Goal: Transaction & Acquisition: Purchase product/service

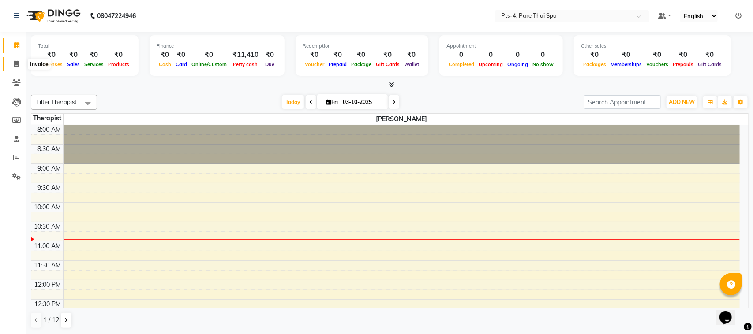
click at [13, 64] on span at bounding box center [16, 65] width 15 height 10
select select "service"
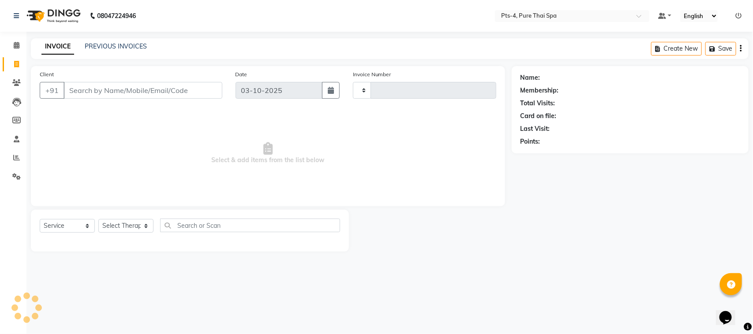
type input "157"
select select "9046"
click at [106, 49] on link "PREVIOUS INVOICES" at bounding box center [116, 46] width 62 height 8
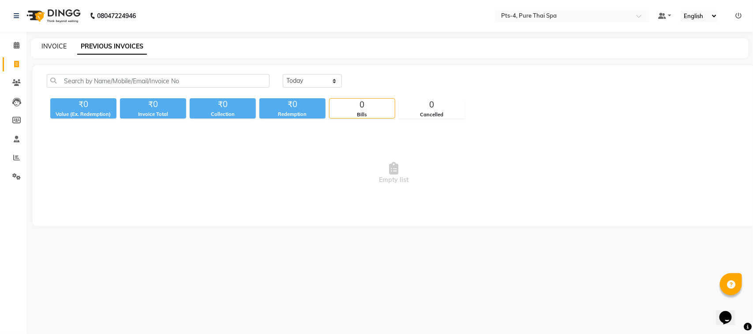
click at [62, 48] on link "INVOICE" at bounding box center [53, 46] width 25 height 8
select select "service"
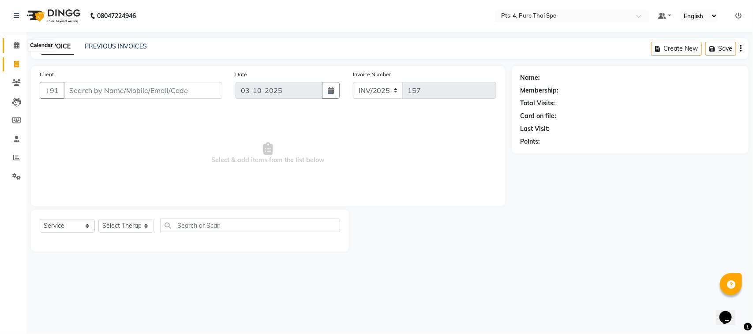
click at [19, 41] on span at bounding box center [16, 46] width 15 height 10
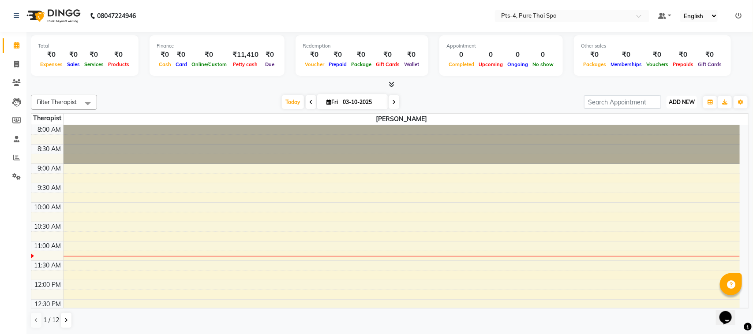
click at [672, 103] on span "ADD NEW" at bounding box center [682, 102] width 26 height 7
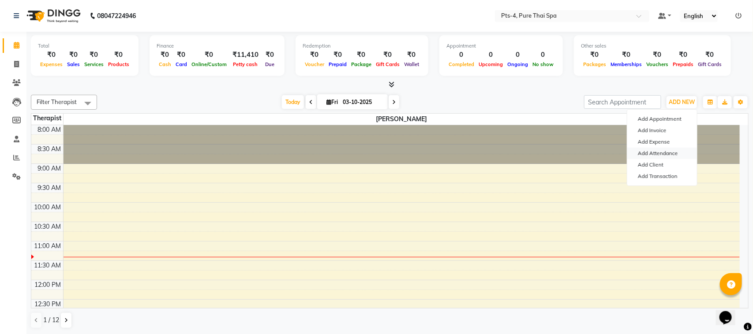
click at [660, 154] on link "Add Attendance" at bounding box center [662, 153] width 70 height 11
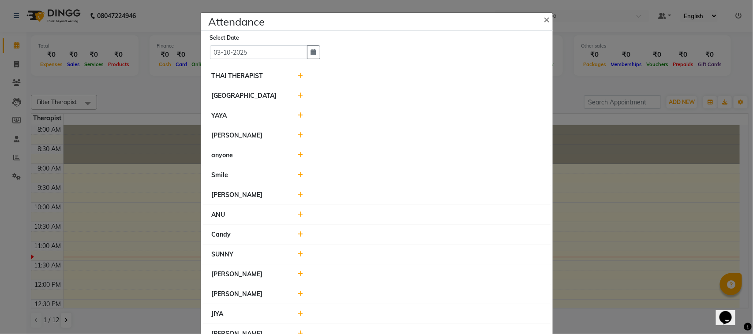
click at [297, 135] on icon at bounding box center [300, 135] width 6 height 6
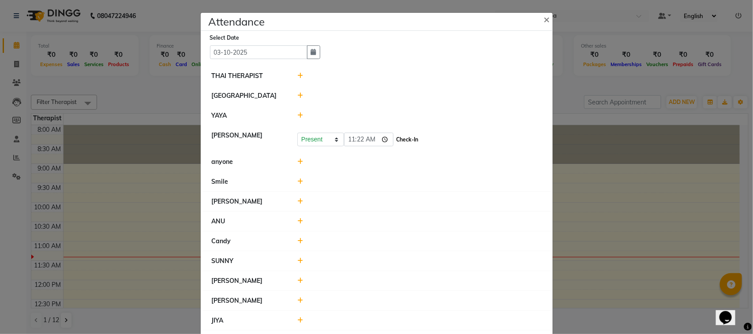
click at [394, 139] on button "Check-In" at bounding box center [407, 140] width 26 height 12
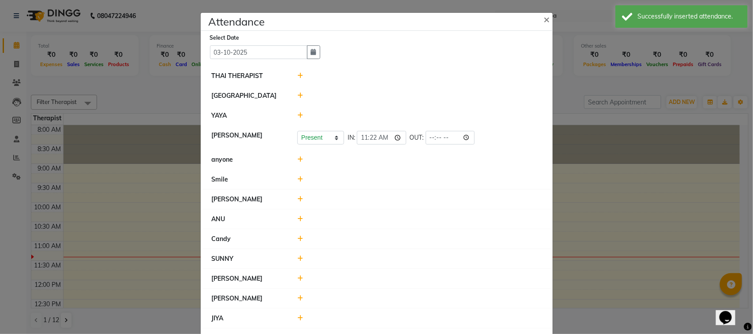
click at [297, 202] on icon at bounding box center [300, 199] width 6 height 6
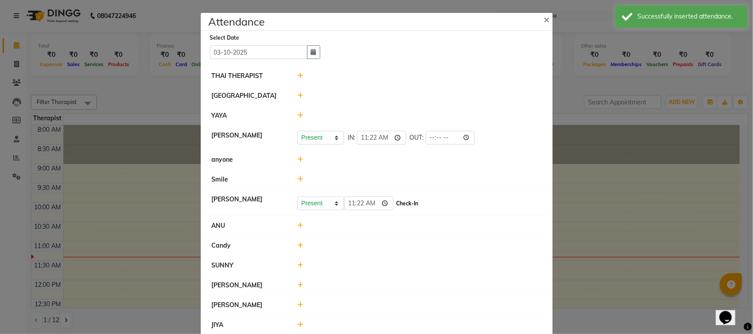
click at [400, 202] on button "Check-In" at bounding box center [407, 204] width 26 height 12
click at [298, 224] on icon at bounding box center [300, 224] width 6 height 6
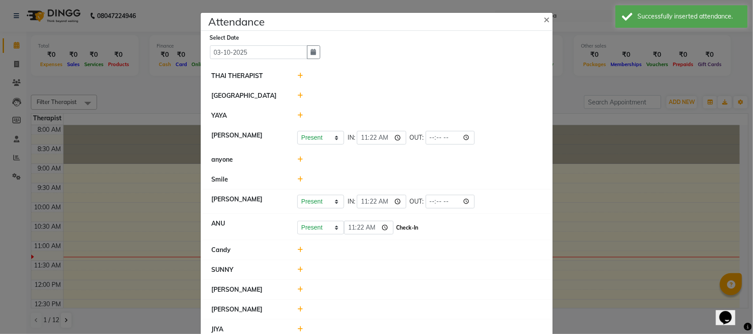
click at [397, 230] on button "Check-In" at bounding box center [407, 228] width 26 height 12
click at [297, 268] on icon at bounding box center [300, 268] width 6 height 6
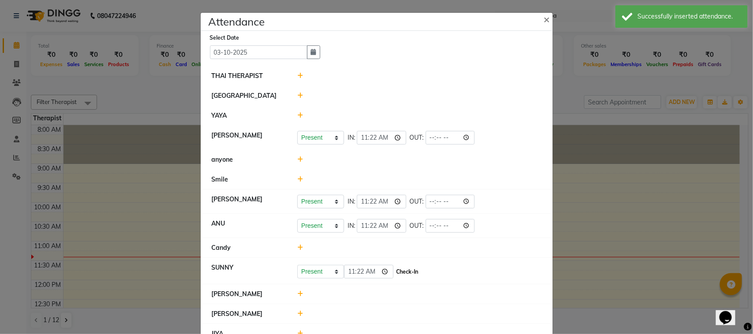
click at [400, 275] on button "Check-In" at bounding box center [407, 272] width 26 height 12
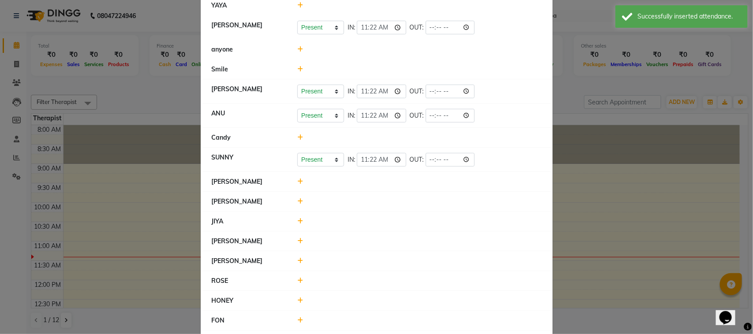
scroll to position [165, 0]
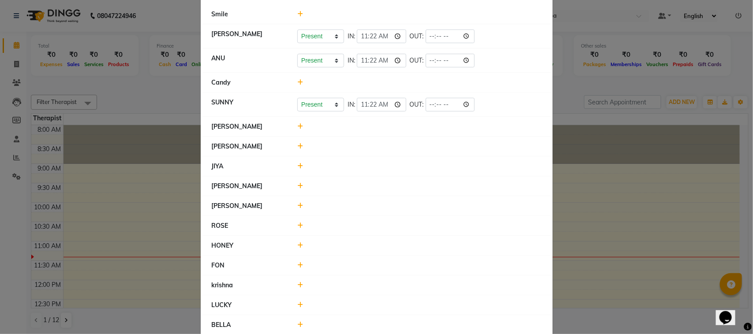
click at [297, 166] on icon at bounding box center [300, 166] width 6 height 6
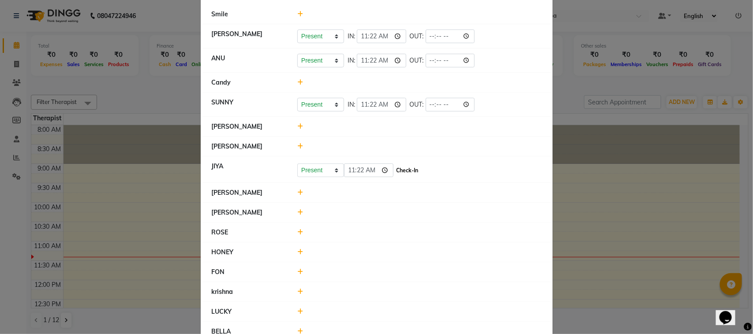
click at [394, 173] on button "Check-In" at bounding box center [407, 171] width 26 height 12
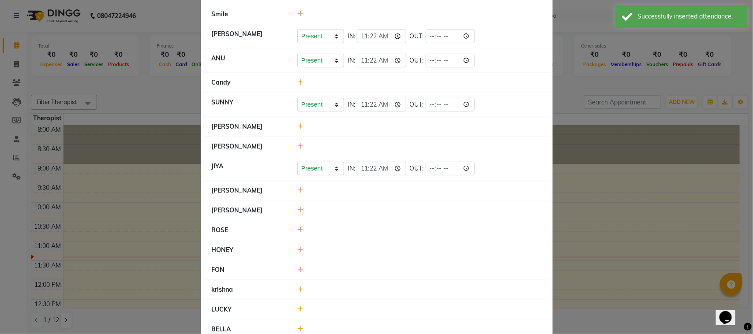
click at [298, 212] on icon at bounding box center [300, 210] width 6 height 6
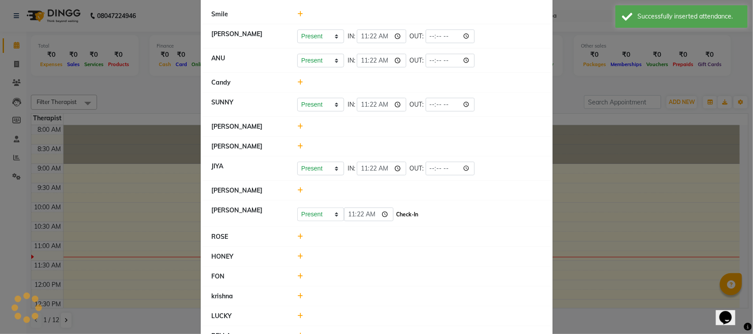
click at [396, 216] on button "Check-In" at bounding box center [407, 215] width 26 height 12
click at [298, 237] on icon at bounding box center [300, 235] width 6 height 6
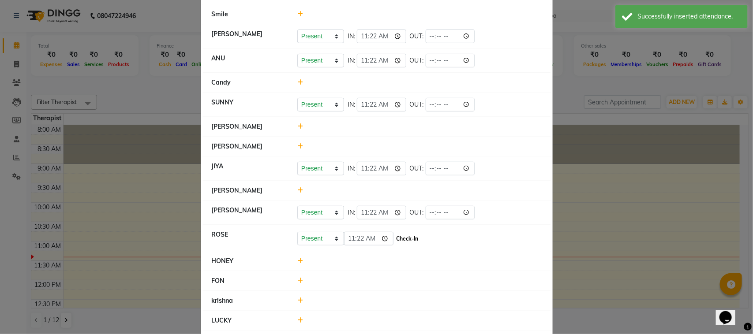
click at [398, 237] on button "Check-In" at bounding box center [407, 239] width 26 height 12
click at [297, 260] on icon at bounding box center [300, 259] width 6 height 6
click at [405, 266] on button "Check-In" at bounding box center [407, 263] width 26 height 12
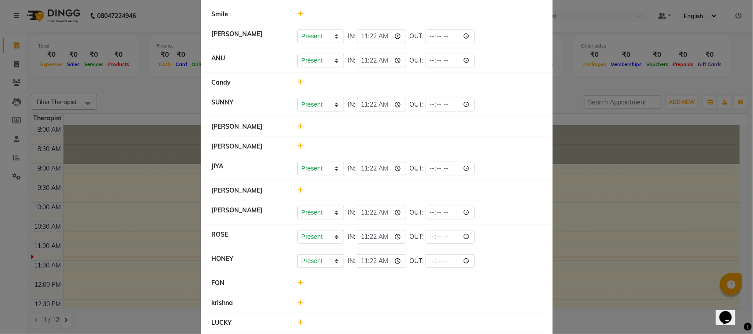
scroll to position [201, 0]
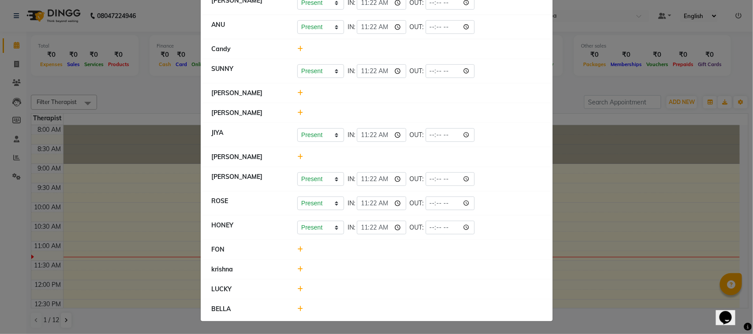
click at [297, 309] on icon at bounding box center [300, 309] width 6 height 6
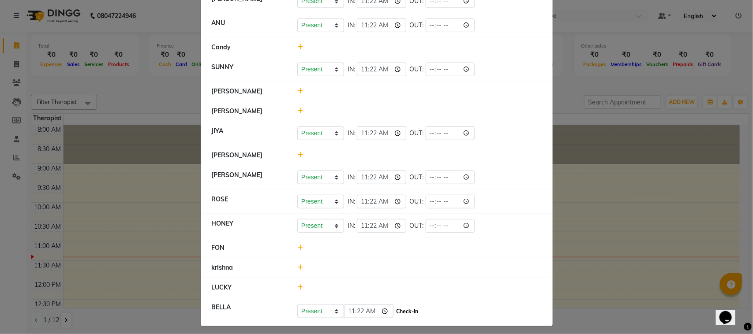
click at [395, 312] on button "Check-In" at bounding box center [407, 312] width 26 height 12
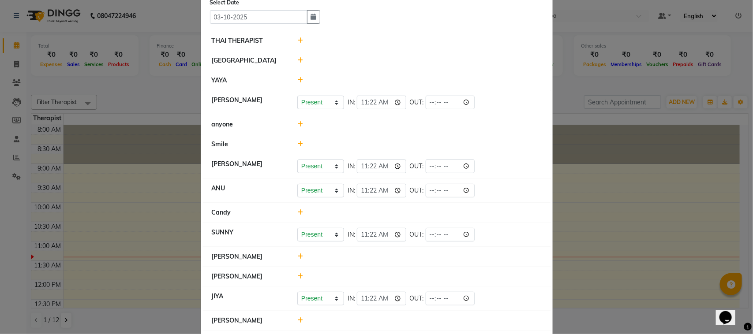
scroll to position [90, 0]
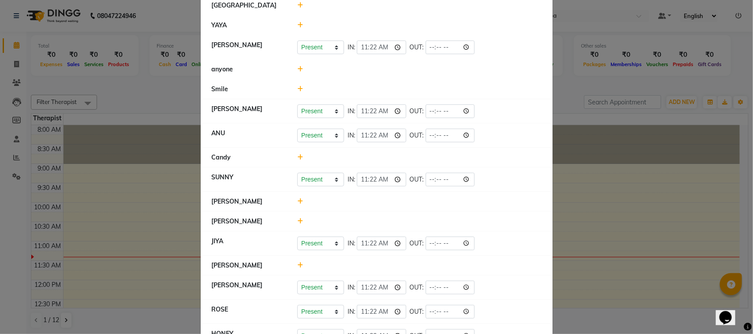
click at [616, 207] on ngb-modal-window "Attendance × Select Date [DATE] THAI THERAPIST [GEOGRAPHIC_DATA] lucy Present A…" at bounding box center [376, 167] width 753 height 334
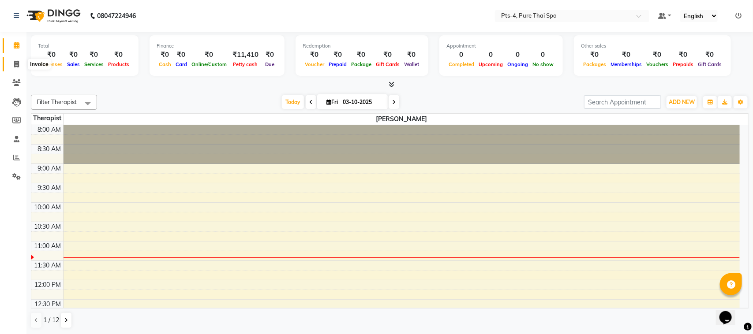
click at [14, 64] on icon at bounding box center [16, 64] width 5 height 7
select select "service"
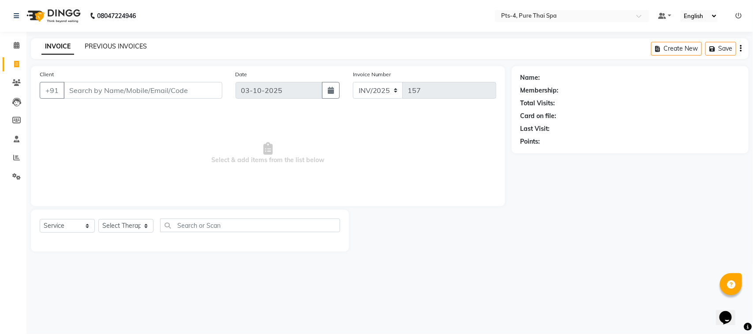
click at [137, 44] on link "PREVIOUS INVOICES" at bounding box center [116, 46] width 62 height 8
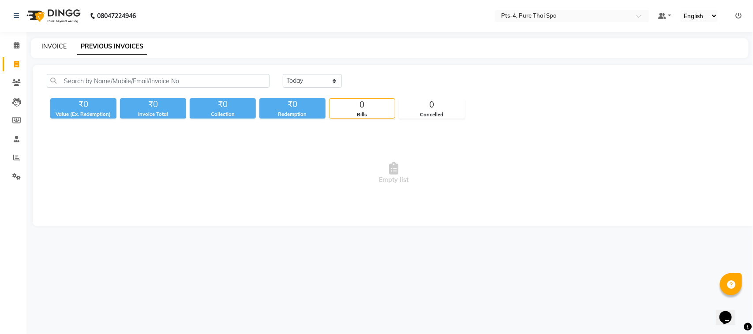
click at [56, 49] on link "INVOICE" at bounding box center [53, 46] width 25 height 8
select select "service"
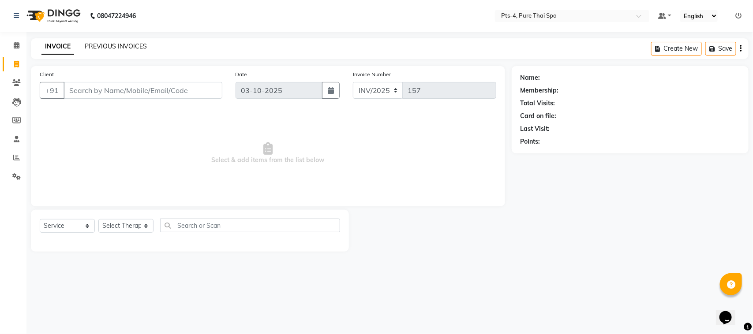
click at [122, 45] on link "PREVIOUS INVOICES" at bounding box center [116, 46] width 62 height 8
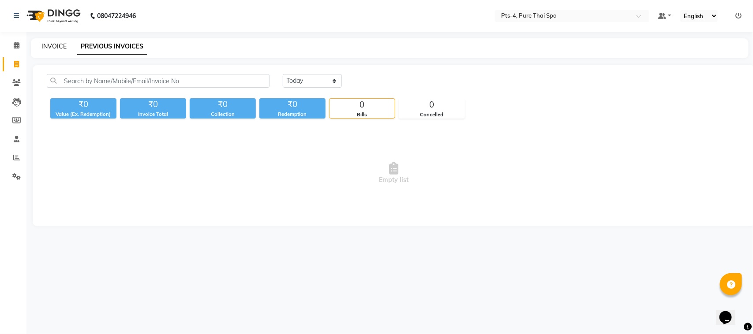
click at [54, 43] on link "INVOICE" at bounding box center [53, 46] width 25 height 8
select select "service"
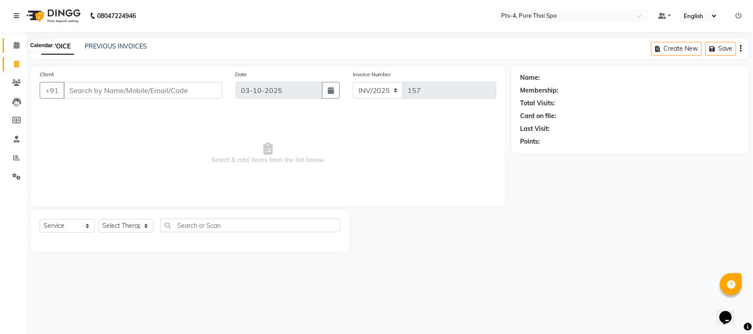
click at [15, 49] on span at bounding box center [16, 46] width 15 height 10
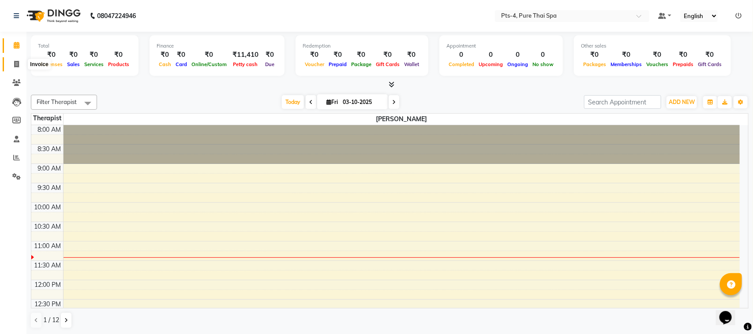
click at [15, 67] on icon at bounding box center [16, 64] width 5 height 7
select select "service"
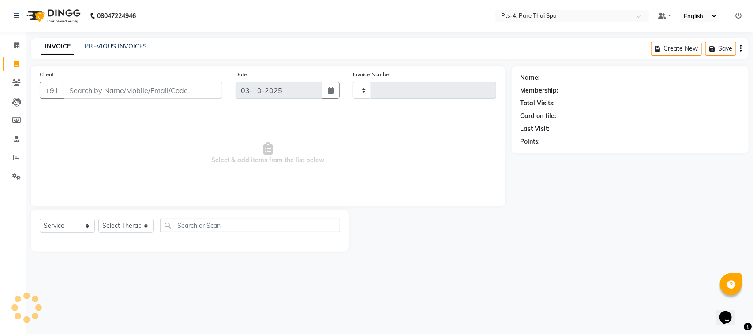
type input "157"
select select "9046"
click at [20, 181] on span at bounding box center [16, 177] width 15 height 10
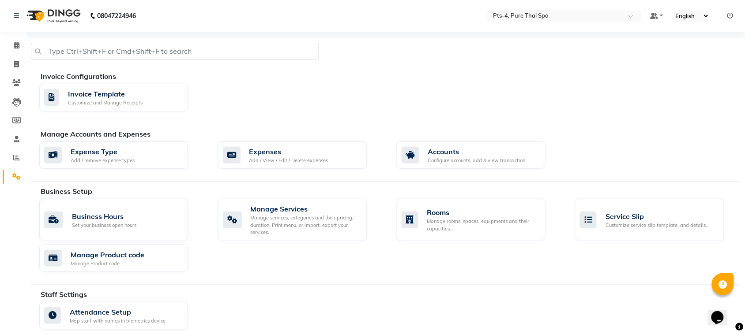
click at [309, 170] on div "Expense Type Add / remove expense types Expenses Add / View / Edit / Delete exp…" at bounding box center [390, 157] width 714 height 31
click at [308, 165] on div "Expenses Add / View / Edit / Delete expenses" at bounding box center [292, 156] width 149 height 28
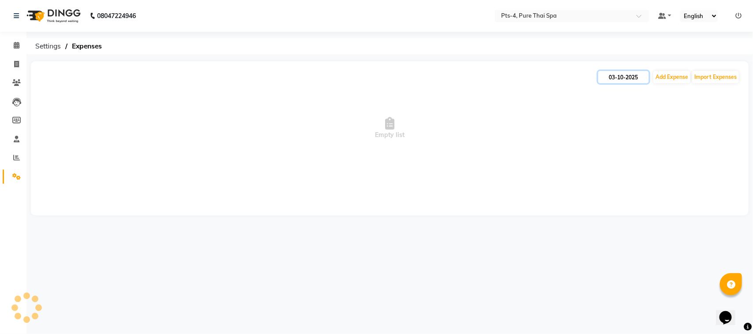
click at [612, 74] on input "03-10-2025" at bounding box center [623, 77] width 51 height 12
select select "10"
select select "2025"
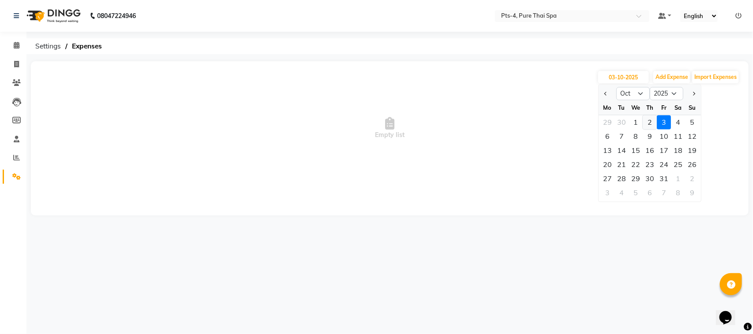
click at [647, 118] on div "2" at bounding box center [650, 123] width 14 height 14
type input "02-10-2025"
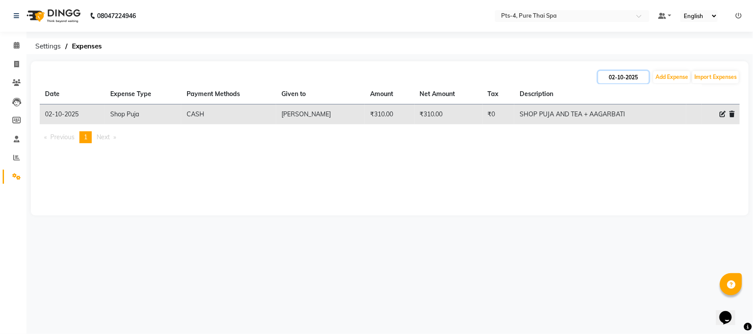
click at [607, 79] on input "02-10-2025" at bounding box center [623, 77] width 51 height 12
select select "10"
select select "2025"
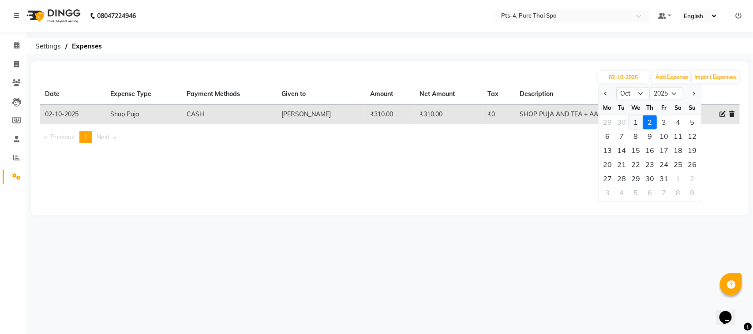
click at [631, 120] on div "1" at bounding box center [636, 123] width 14 height 14
type input "01-10-2025"
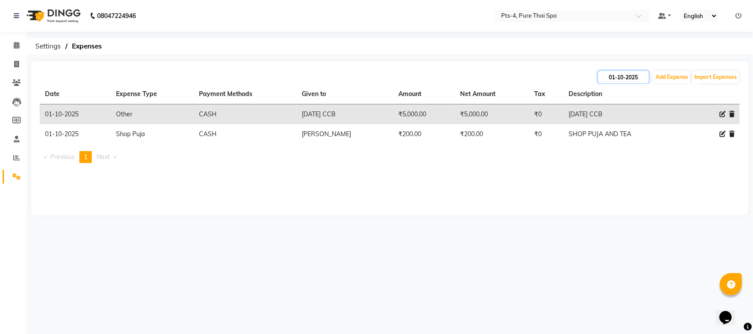
click at [618, 80] on input "01-10-2025" at bounding box center [623, 77] width 51 height 12
select select "10"
select select "2025"
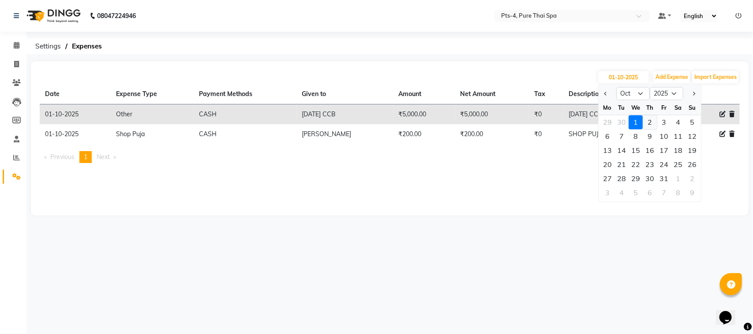
click at [651, 122] on div "2" at bounding box center [650, 123] width 14 height 14
type input "02-10-2025"
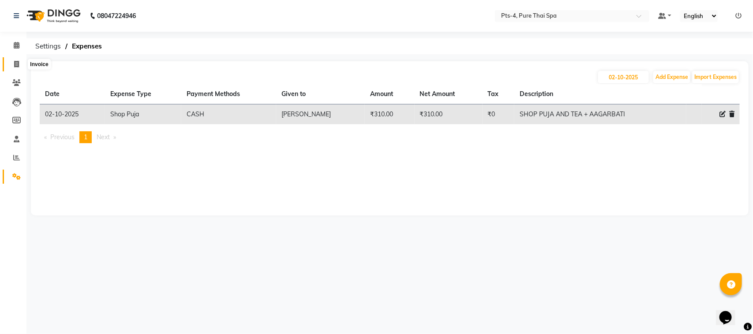
click at [18, 62] on icon at bounding box center [16, 64] width 5 height 7
select select "service"
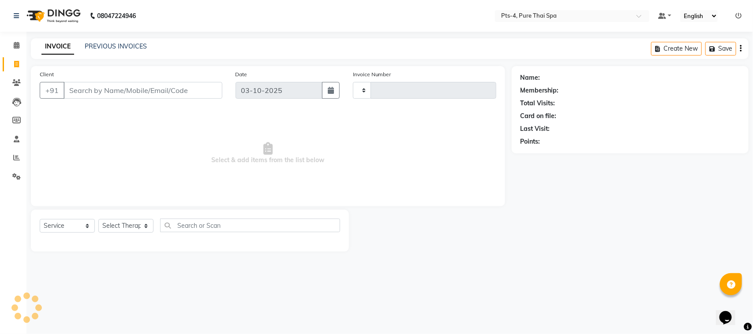
type input "157"
select select "9046"
type input "9741003437"
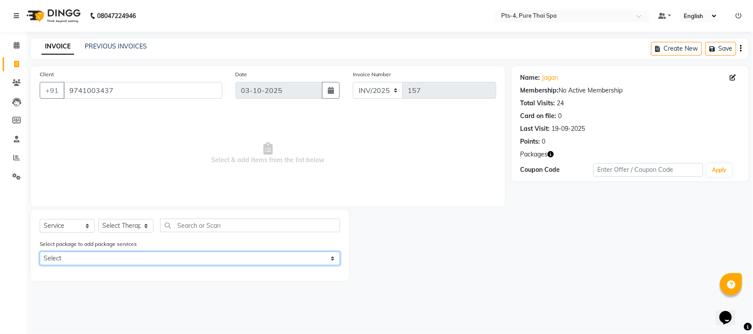
drag, startPoint x: 101, startPoint y: 261, endPoint x: 87, endPoint y: 263, distance: 13.8
click at [101, 261] on select "Select PTS PACKAGE (10K) 10 SERVICES" at bounding box center [190, 259] width 301 height 14
select select "1: Object"
click at [40, 252] on select "Select PTS PACKAGE (10K) 10 SERVICES" at bounding box center [190, 259] width 301 height 14
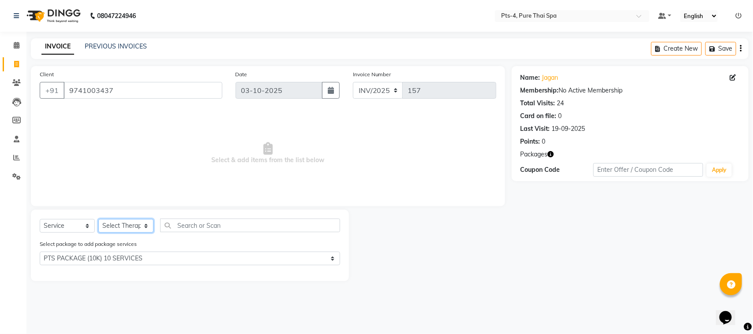
click at [134, 224] on select "Select Therapist [PERSON_NAME] NE [PERSON_NAME] anyone [PERSON_NAME] [PERSON_NA…" at bounding box center [125, 226] width 55 height 14
select select "81456"
click at [98, 219] on select "Select Therapist [PERSON_NAME] NE [PERSON_NAME] anyone [PERSON_NAME] [PERSON_NA…" at bounding box center [125, 226] width 55 height 14
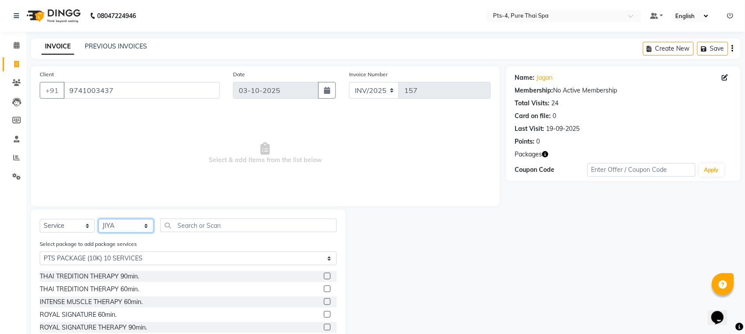
scroll to position [40, 0]
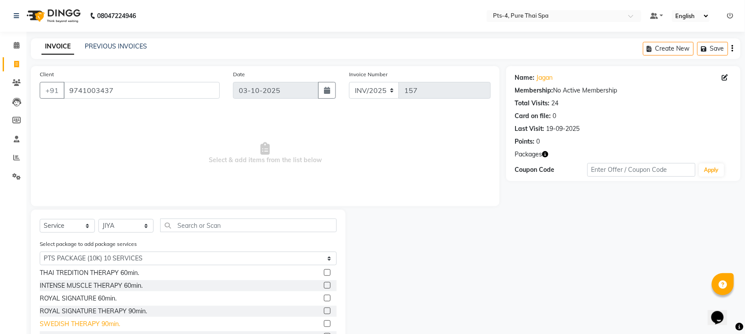
click at [96, 323] on div "SWEDISH THERAPY 90min." at bounding box center [80, 324] width 80 height 9
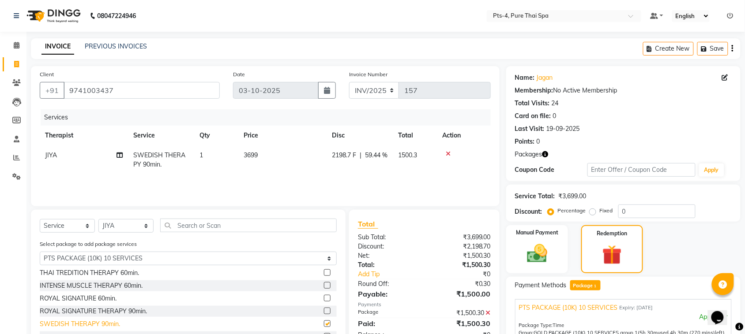
checkbox input "false"
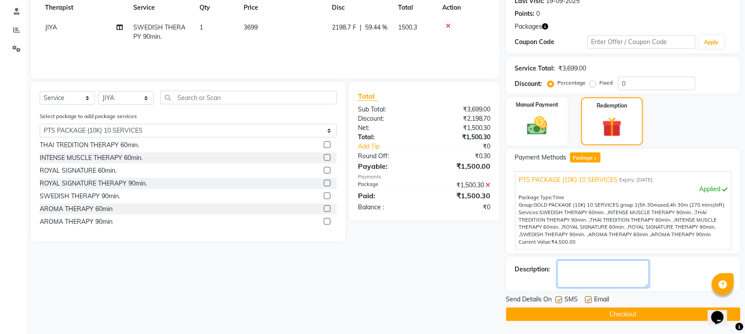
click at [598, 274] on textarea at bounding box center [603, 274] width 92 height 27
type textarea "613"
click at [561, 303] on label at bounding box center [559, 300] width 7 height 7
click at [561, 303] on input "checkbox" at bounding box center [559, 301] width 6 height 6
checkbox input "false"
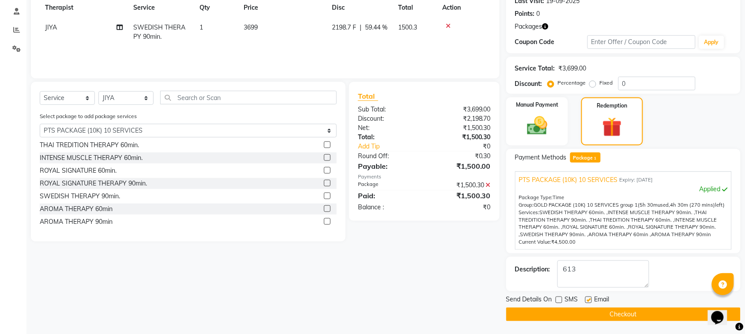
click at [590, 301] on label at bounding box center [588, 300] width 7 height 7
click at [590, 301] on input "checkbox" at bounding box center [588, 301] width 6 height 6
checkbox input "false"
click at [592, 314] on button "Checkout" at bounding box center [623, 315] width 234 height 14
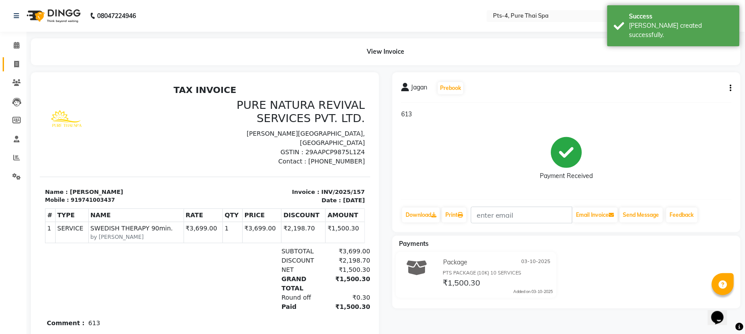
click at [18, 58] on link "Invoice" at bounding box center [13, 64] width 21 height 15
select select "service"
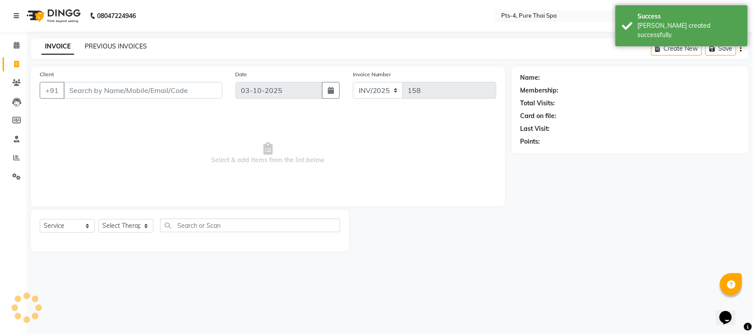
click at [120, 45] on link "PREVIOUS INVOICES" at bounding box center [116, 46] width 62 height 8
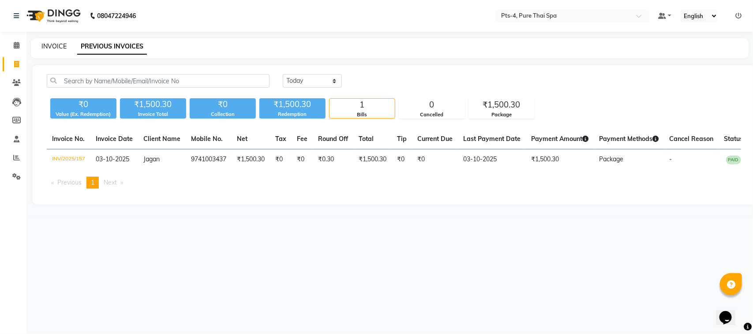
click at [60, 44] on link "INVOICE" at bounding box center [53, 46] width 25 height 8
select select "service"
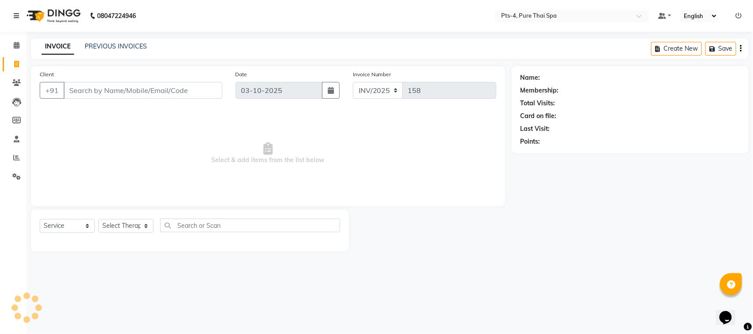
click at [101, 90] on input "Client" at bounding box center [143, 90] width 159 height 17
type input "8197882455"
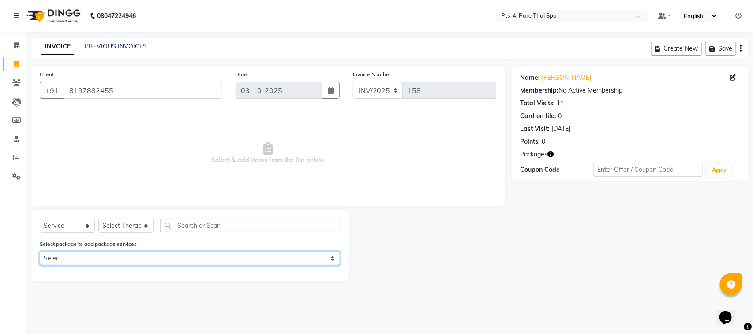
click at [69, 262] on select "Select PTS PACKAGE (10K) 10 SERVICES" at bounding box center [190, 259] width 301 height 14
select select "1: Object"
click at [40, 252] on select "Select PTS PACKAGE (10K) 10 SERVICES" at bounding box center [190, 259] width 301 height 14
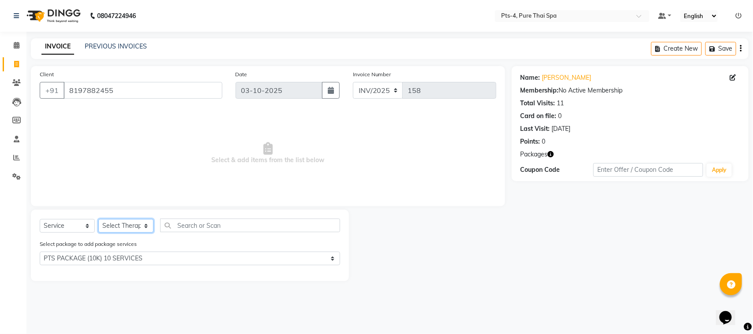
click at [111, 229] on select "Select Therapist [PERSON_NAME] NE [PERSON_NAME] anyone [PERSON_NAME] [PERSON_NA…" at bounding box center [125, 226] width 55 height 14
select select "52901"
click at [98, 219] on select "Select Therapist [PERSON_NAME] NE [PERSON_NAME] anyone [PERSON_NAME] [PERSON_NA…" at bounding box center [125, 226] width 55 height 14
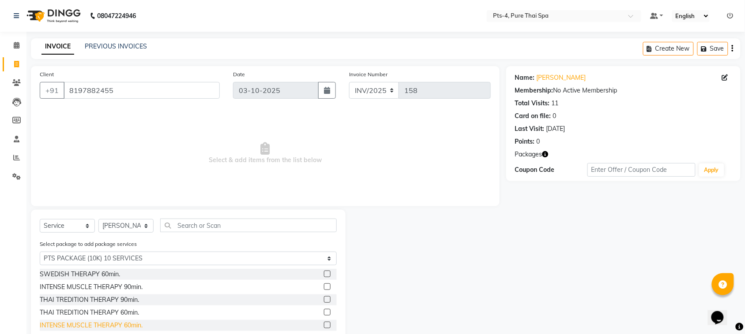
click at [79, 327] on div "INTENSE MUSCLE THERAPY 60min." at bounding box center [91, 325] width 103 height 9
checkbox input "false"
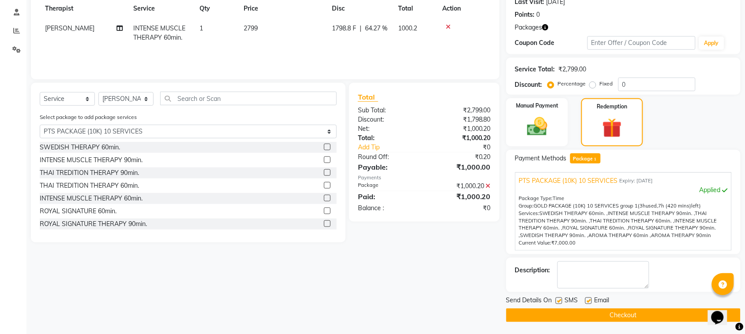
scroll to position [128, 0]
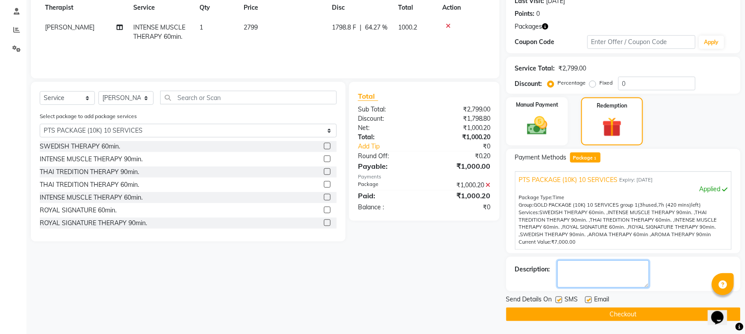
click at [586, 278] on textarea at bounding box center [603, 274] width 92 height 27
click at [561, 277] on textarea at bounding box center [603, 274] width 92 height 27
type textarea "619"
click at [589, 303] on label at bounding box center [588, 300] width 7 height 7
click at [589, 303] on input "checkbox" at bounding box center [588, 301] width 6 height 6
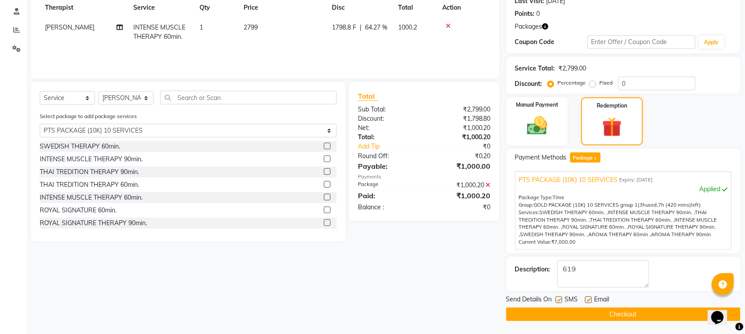
checkbox input "false"
click at [560, 299] on label at bounding box center [559, 300] width 7 height 7
click at [560, 299] on input "checkbox" at bounding box center [559, 301] width 6 height 6
checkbox input "false"
click at [643, 316] on button "Checkout" at bounding box center [623, 315] width 234 height 14
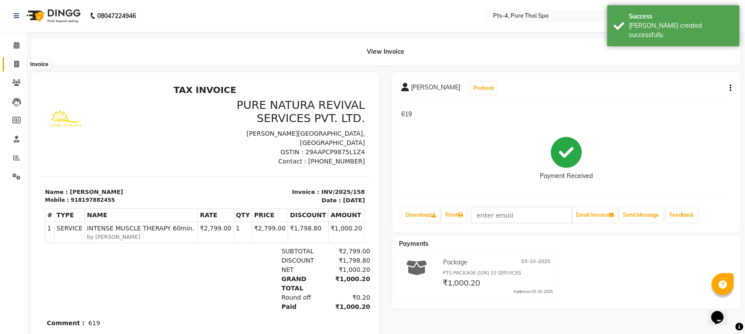
click at [14, 65] on span at bounding box center [16, 65] width 15 height 10
select select "service"
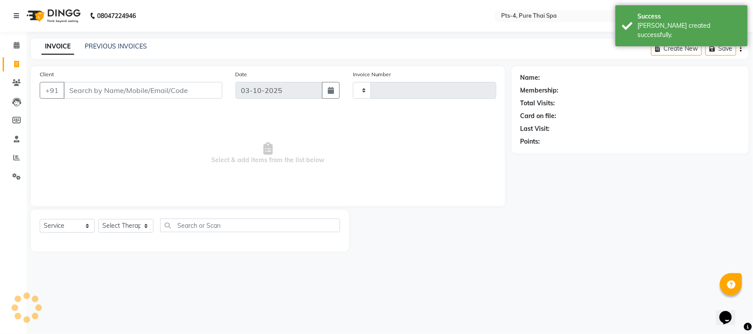
type input "159"
select select "9046"
click at [109, 42] on link "PREVIOUS INVOICES" at bounding box center [116, 46] width 62 height 8
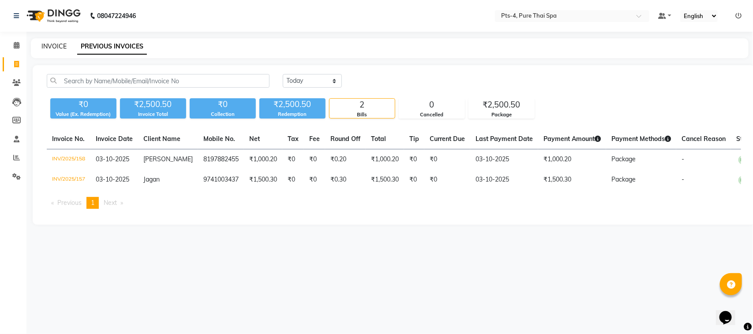
click at [49, 47] on link "INVOICE" at bounding box center [53, 46] width 25 height 8
select select "service"
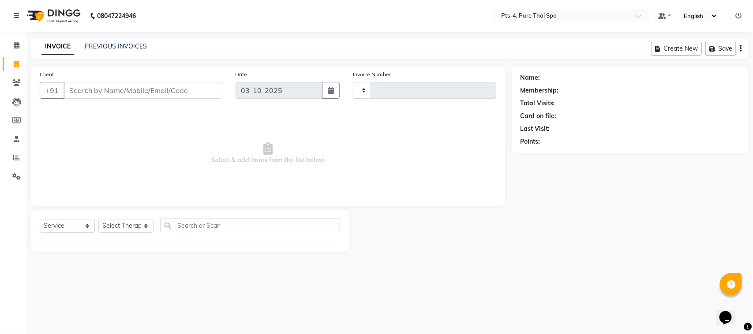
type input "159"
select select "9046"
click at [95, 92] on input "Client" at bounding box center [143, 90] width 159 height 17
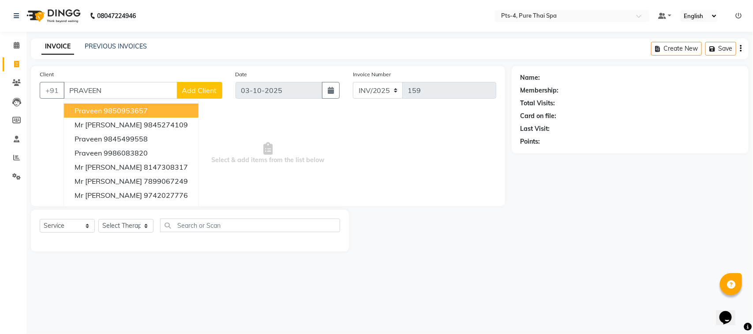
click at [117, 89] on input "PRAVEEN" at bounding box center [121, 90] width 114 height 17
type input "P"
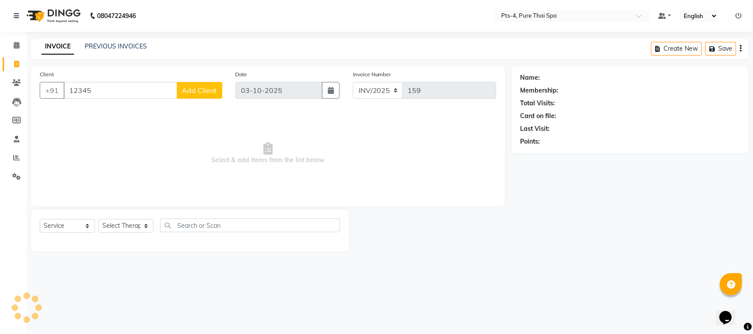
type input "123456"
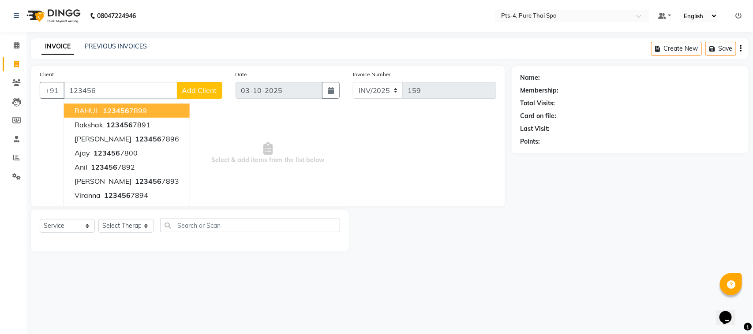
click at [117, 89] on input "123456" at bounding box center [121, 90] width 114 height 17
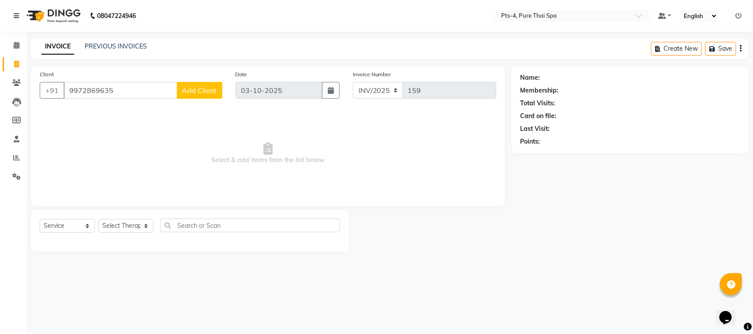
type input "9972869635"
click at [126, 46] on link "PREVIOUS INVOICES" at bounding box center [116, 46] width 62 height 8
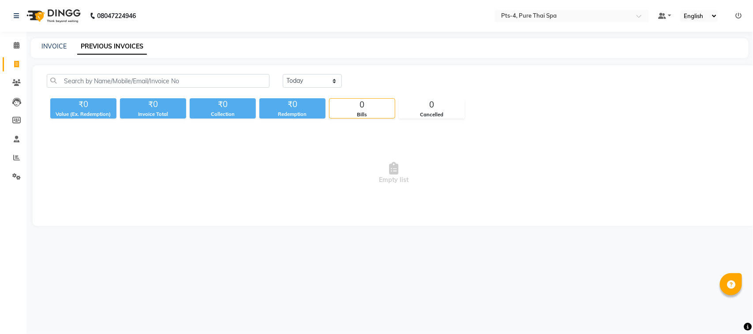
click at [222, 150] on span "Empty list" at bounding box center [394, 173] width 695 height 88
click at [52, 49] on link "INVOICE" at bounding box center [53, 46] width 25 height 8
select select "service"
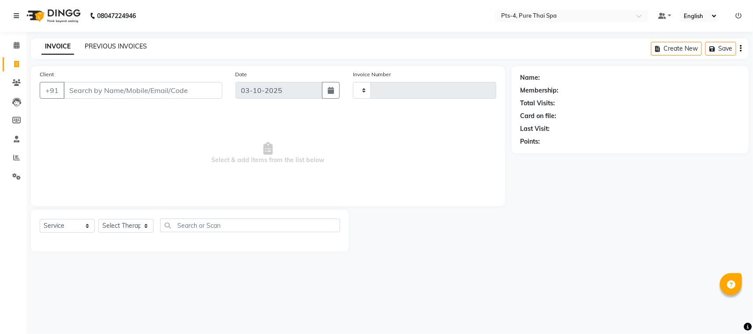
click at [107, 44] on link "PREVIOUS INVOICES" at bounding box center [116, 46] width 62 height 8
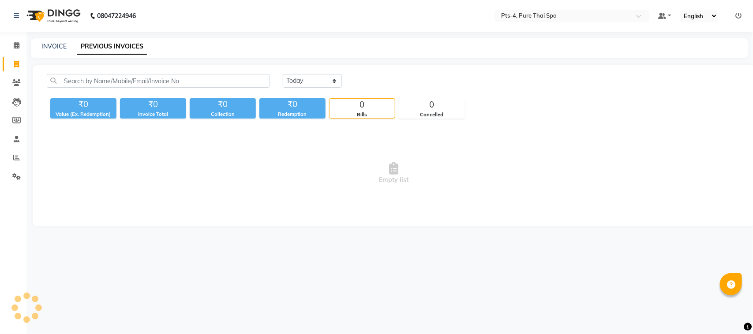
click at [57, 38] on div "INVOICE PREVIOUS INVOICES" at bounding box center [390, 48] width 718 height 20
click at [57, 45] on link "INVOICE" at bounding box center [53, 46] width 25 height 8
select select "service"
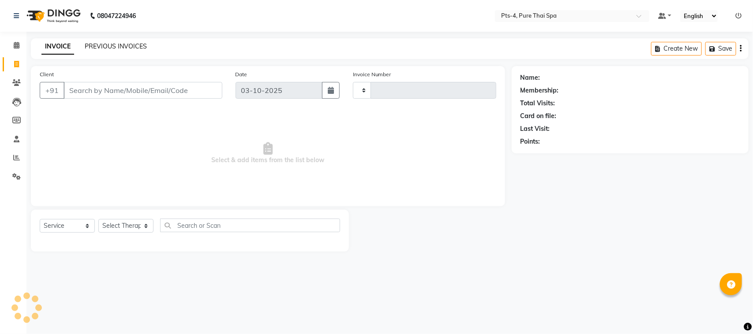
click at [98, 47] on link "PREVIOUS INVOICES" at bounding box center [116, 46] width 62 height 8
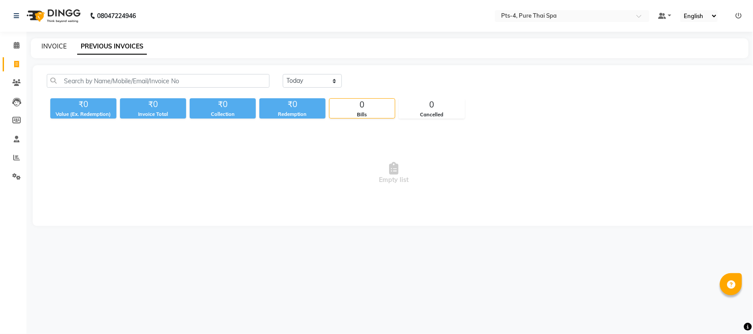
click at [58, 43] on link "INVOICE" at bounding box center [53, 46] width 25 height 8
select select "service"
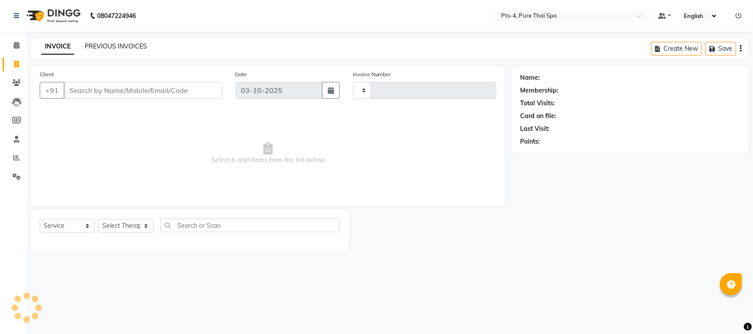
type input "159"
select select "9046"
click at [105, 45] on link "PREVIOUS INVOICES" at bounding box center [116, 46] width 62 height 8
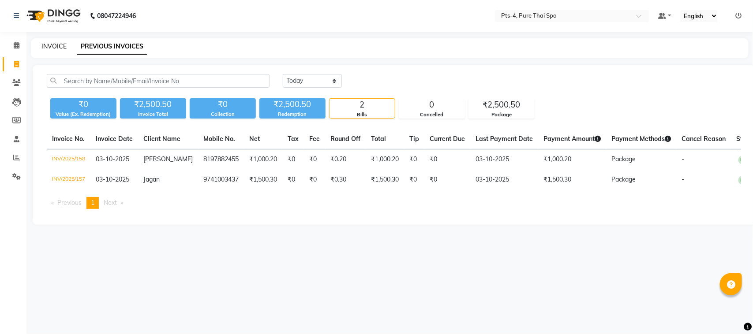
click at [51, 47] on link "INVOICE" at bounding box center [53, 46] width 25 height 8
select select "service"
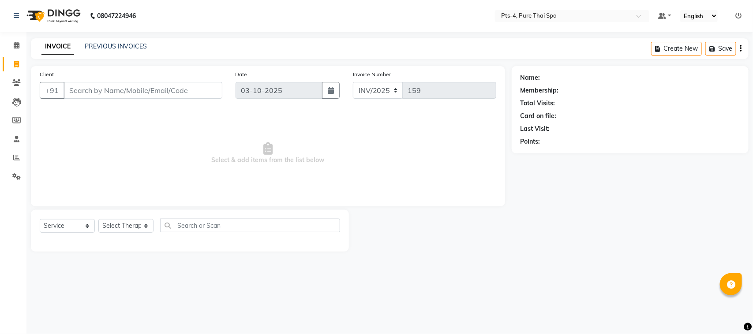
click at [98, 96] on input "Client" at bounding box center [143, 90] width 159 height 17
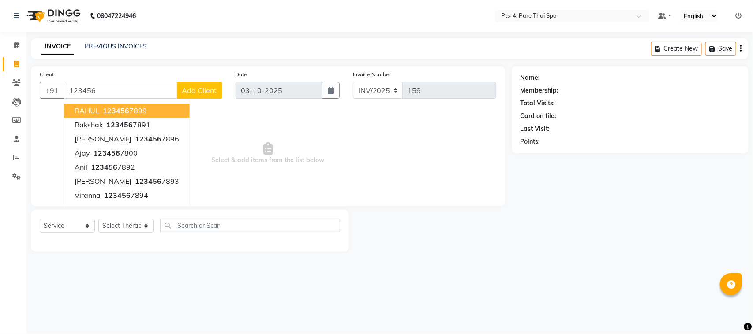
click at [105, 114] on span "123456" at bounding box center [116, 110] width 26 height 9
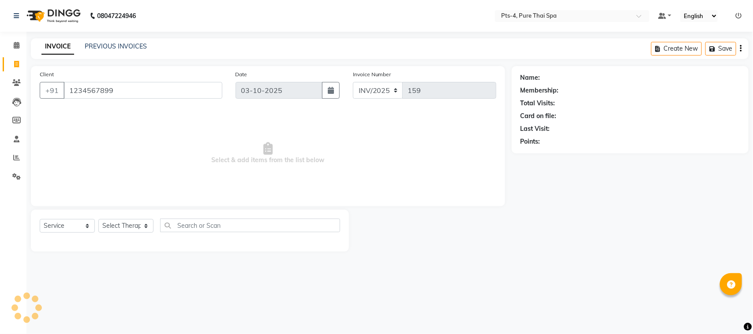
type input "1234567899"
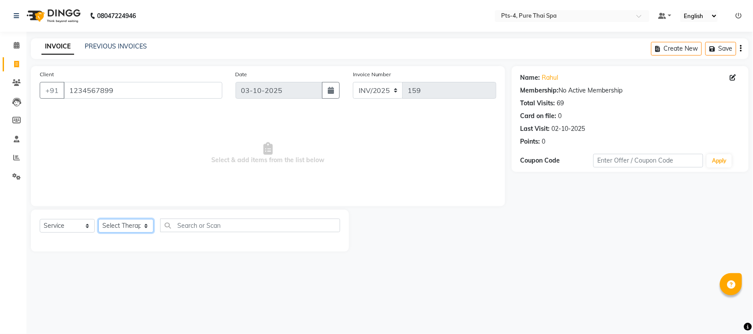
click at [138, 225] on select "Select Therapist [PERSON_NAME] NE [PERSON_NAME] anyone [PERSON_NAME] [PERSON_NA…" at bounding box center [125, 226] width 55 height 14
select select "52901"
click at [98, 219] on select "Select Therapist [PERSON_NAME] NE [PERSON_NAME] anyone [PERSON_NAME] [PERSON_NA…" at bounding box center [125, 226] width 55 height 14
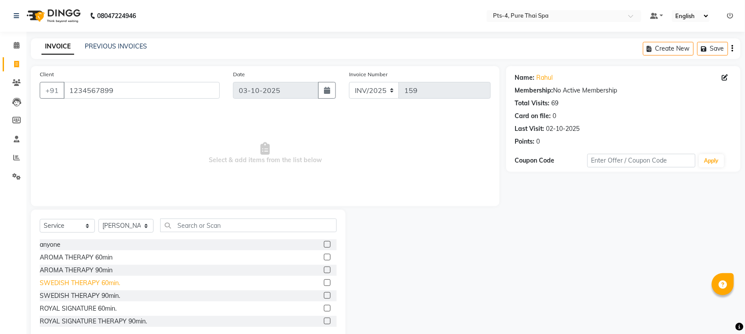
click at [68, 284] on div "SWEDISH THERAPY 60min." at bounding box center [80, 283] width 80 height 9
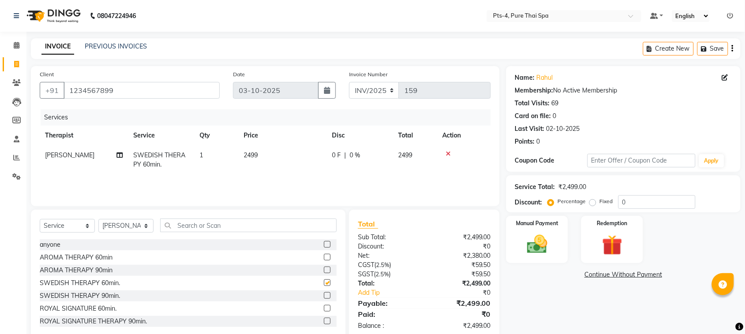
checkbox input "false"
click at [530, 244] on img at bounding box center [537, 245] width 34 height 24
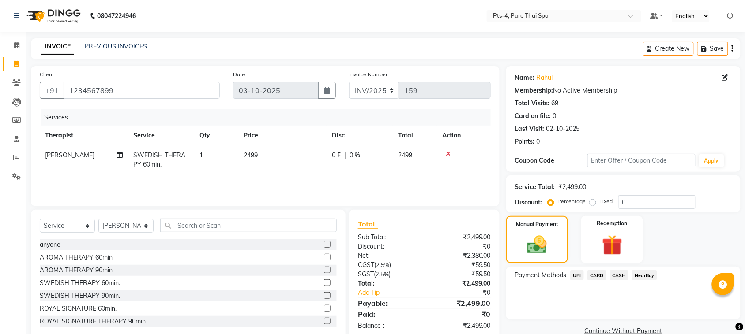
scroll to position [18, 0]
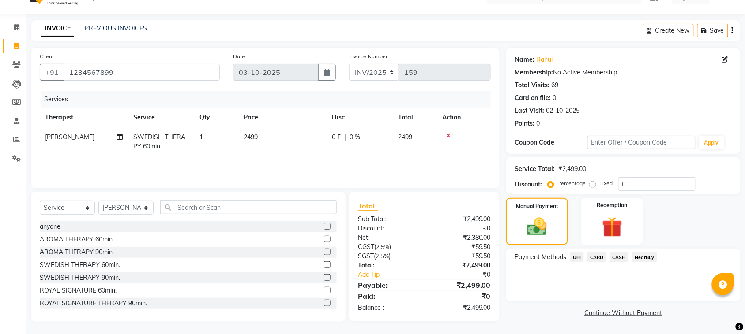
click at [620, 257] on span "CASH" at bounding box center [619, 257] width 19 height 10
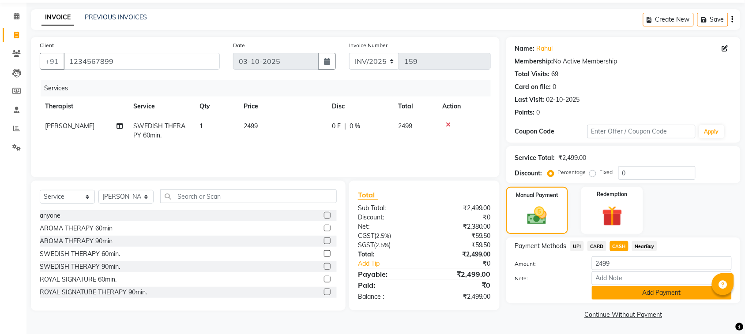
click at [624, 297] on button "Add Payment" at bounding box center [662, 293] width 140 height 14
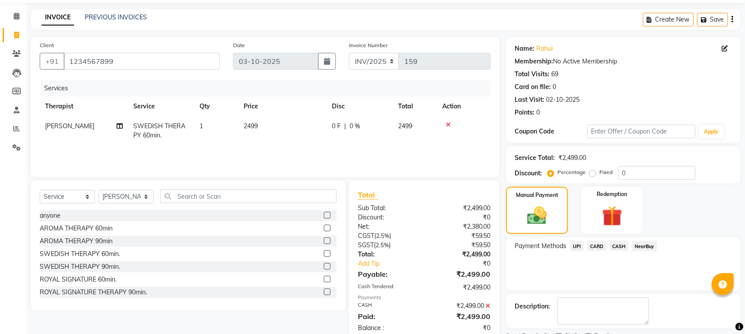
scroll to position [67, 0]
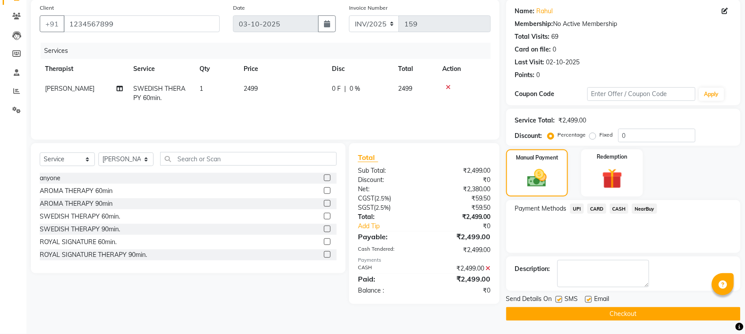
click at [590, 299] on label at bounding box center [588, 300] width 7 height 7
click at [590, 299] on input "checkbox" at bounding box center [588, 300] width 6 height 6
checkbox input "false"
click at [556, 301] on label at bounding box center [559, 300] width 7 height 7
click at [556, 301] on input "checkbox" at bounding box center [559, 300] width 6 height 6
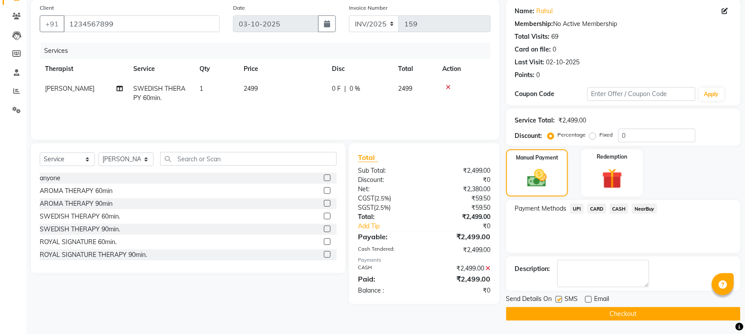
checkbox input "false"
click at [561, 317] on button "Checkout" at bounding box center [623, 315] width 234 height 14
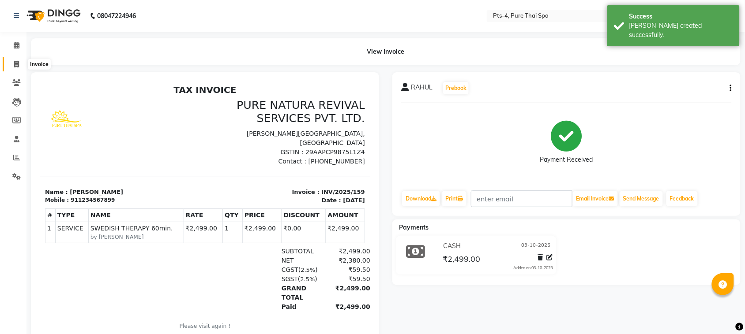
click at [9, 63] on span at bounding box center [16, 65] width 15 height 10
select select "service"
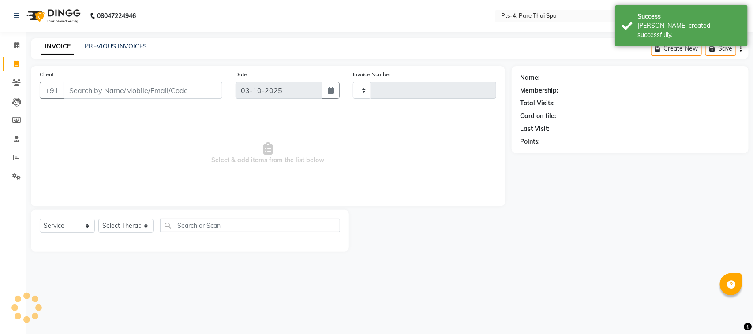
type input "160"
select select "9046"
click at [112, 47] on link "PREVIOUS INVOICES" at bounding box center [116, 46] width 62 height 8
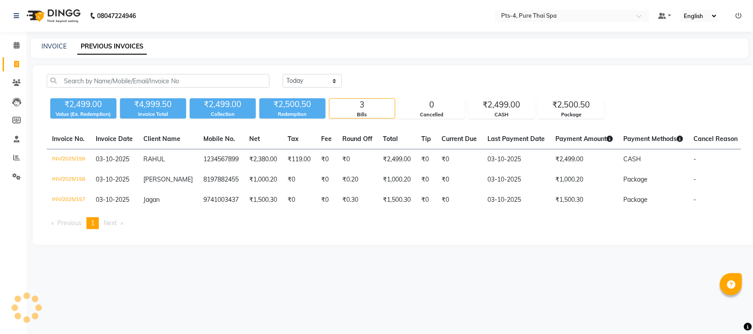
click at [264, 268] on div "08047224946 Select Location × Pts-4, Pure Thai Spa Default Panel My Panel Engli…" at bounding box center [376, 167] width 753 height 334
click at [56, 40] on div "INVOICE PREVIOUS INVOICES" at bounding box center [390, 48] width 718 height 20
click at [58, 47] on link "INVOICE" at bounding box center [53, 46] width 25 height 8
select select "service"
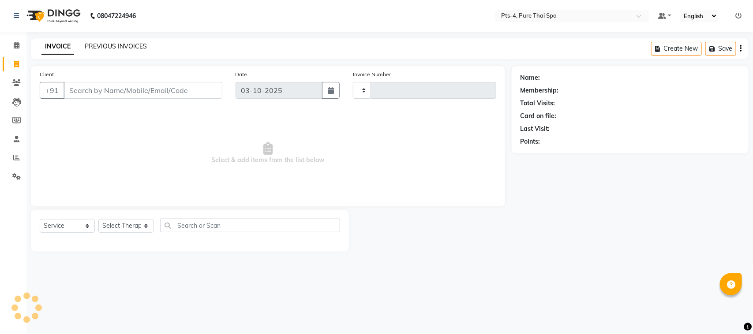
click at [107, 46] on link "PREVIOUS INVOICES" at bounding box center [116, 46] width 62 height 8
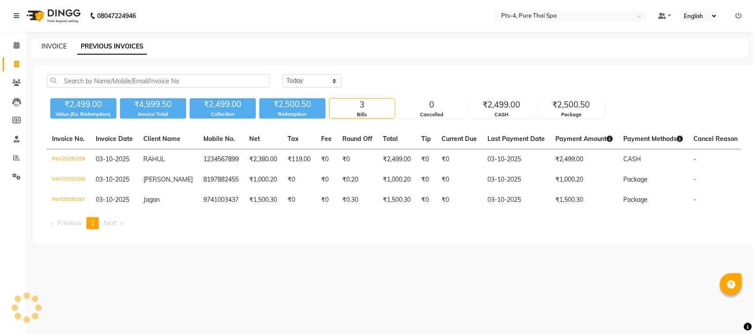
click at [52, 46] on link "INVOICE" at bounding box center [53, 46] width 25 height 8
select select "service"
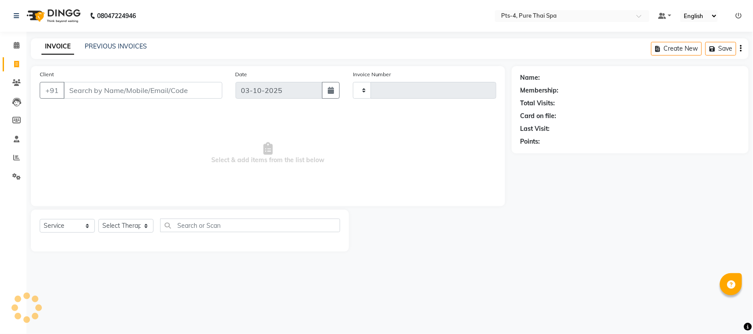
click at [101, 92] on input "Client" at bounding box center [143, 90] width 159 height 17
type input "9008222882"
click at [368, 286] on div "08047224946 Select Location × Pts-4, Pure Thai Spa Default Panel My Panel Engli…" at bounding box center [376, 167] width 753 height 334
click at [119, 145] on span "Select & add items from the list below" at bounding box center [268, 153] width 457 height 88
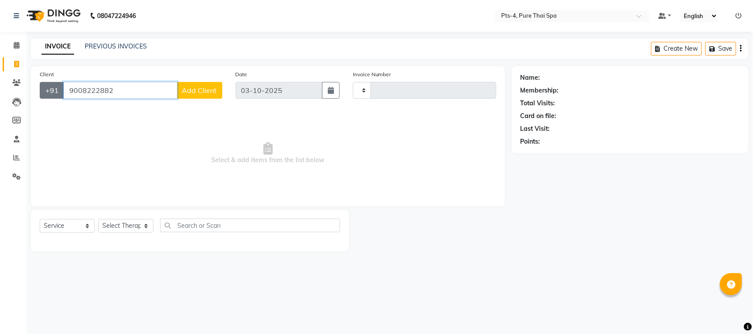
drag, startPoint x: 123, startPoint y: 89, endPoint x: 62, endPoint y: 96, distance: 60.9
click at [62, 96] on div "[PHONE_NUMBER] Add Client" at bounding box center [131, 90] width 183 height 17
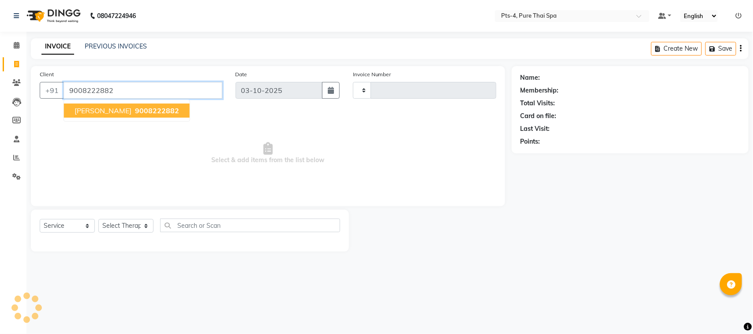
click at [86, 108] on span "[PERSON_NAME]" at bounding box center [103, 110] width 57 height 9
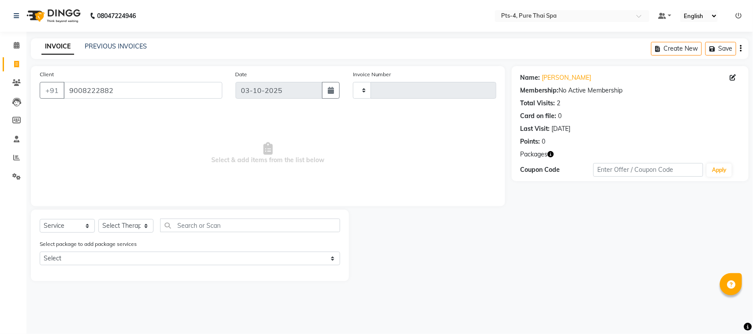
click at [81, 250] on div "Select package to add package services Select PTS PACKAGE (5K) 4 SERVICES" at bounding box center [190, 255] width 314 height 30
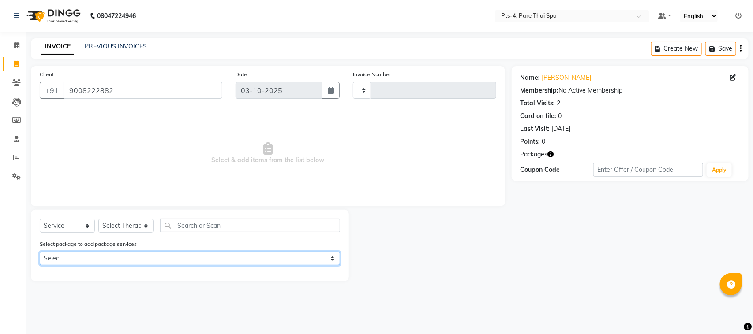
click at [81, 258] on select "Select PTS PACKAGE (5K) 4 SERVICES" at bounding box center [190, 259] width 301 height 14
select select "2: Object"
click at [40, 252] on select "Select PTS PACKAGE (5K) 4 SERVICES" at bounding box center [190, 259] width 301 height 14
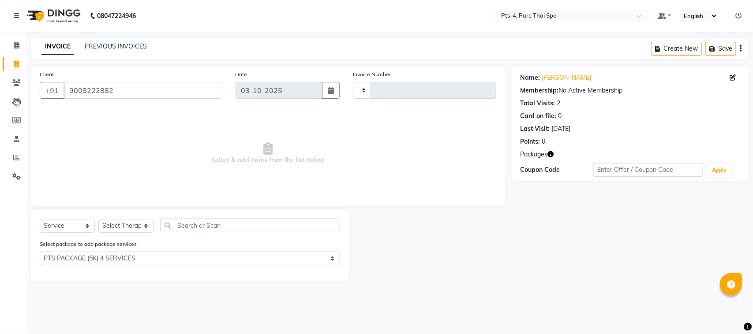
click at [137, 235] on div "Select Service Product Membership Package Voucher Prepaid Gift Card Select Ther…" at bounding box center [190, 229] width 301 height 21
click at [134, 230] on select "Select Therapist [PERSON_NAME] NE [PERSON_NAME] anyone [PERSON_NAME] [PERSON_NA…" at bounding box center [125, 226] width 55 height 14
select select "81456"
click at [98, 219] on select "Select Therapist [PERSON_NAME] NE [PERSON_NAME] anyone [PERSON_NAME] [PERSON_NA…" at bounding box center [125, 226] width 55 height 14
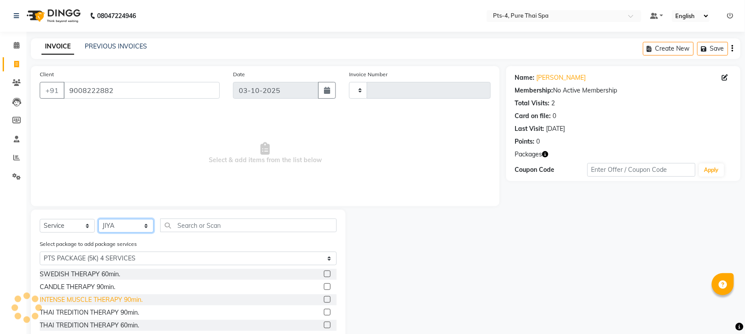
scroll to position [52, 0]
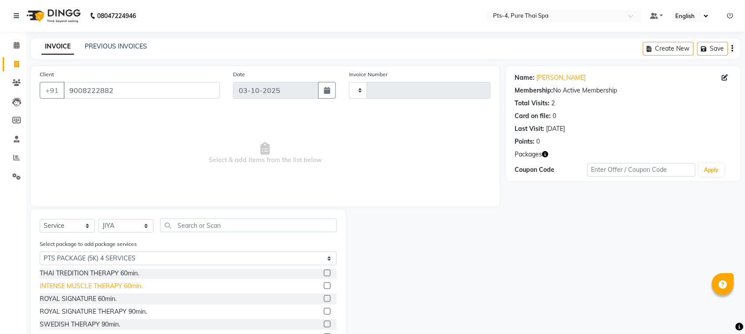
click at [71, 286] on div "INTENSE MUSCLE THERAPY 60min." at bounding box center [91, 286] width 103 height 9
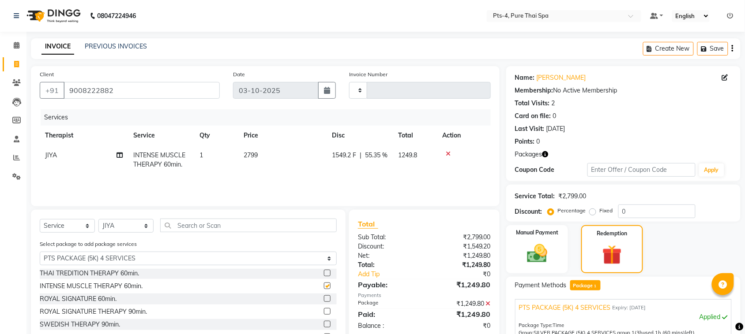
checkbox input "false"
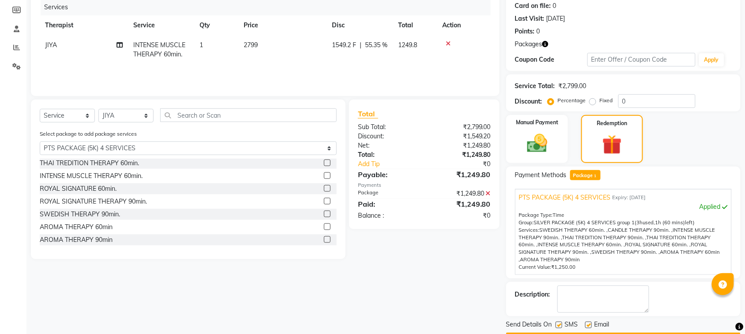
scroll to position [135, 0]
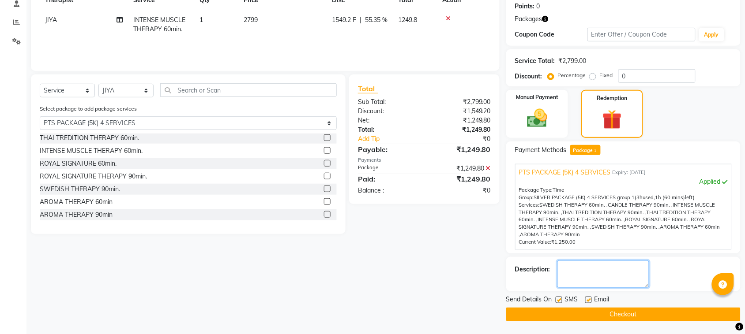
click at [575, 268] on textarea at bounding box center [603, 274] width 92 height 27
type textarea "601"
click at [585, 298] on label at bounding box center [588, 300] width 7 height 7
click at [585, 298] on input "checkbox" at bounding box center [588, 301] width 6 height 6
checkbox input "false"
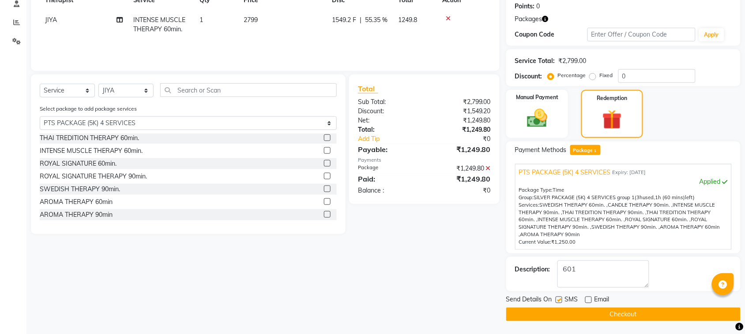
click at [556, 301] on label at bounding box center [559, 300] width 7 height 7
click at [556, 301] on input "checkbox" at bounding box center [559, 301] width 6 height 6
checkbox input "false"
click at [561, 319] on button "Checkout" at bounding box center [623, 315] width 234 height 14
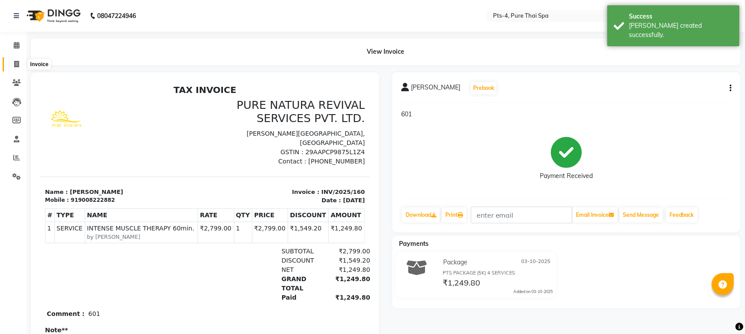
click at [14, 61] on icon at bounding box center [16, 64] width 5 height 7
select select "service"
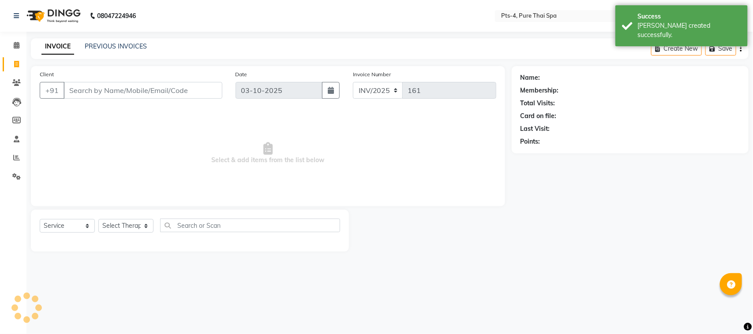
click at [89, 92] on input "Client" at bounding box center [143, 90] width 159 height 17
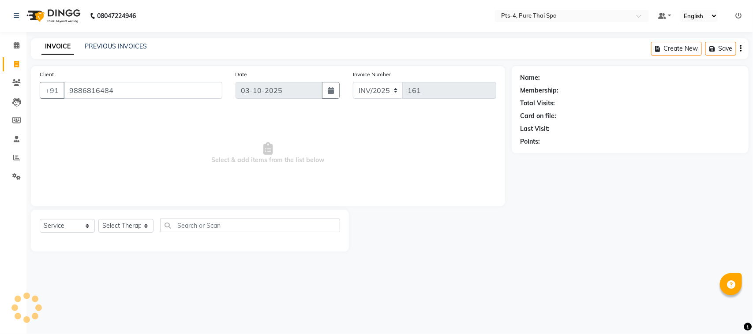
type input "9886816484"
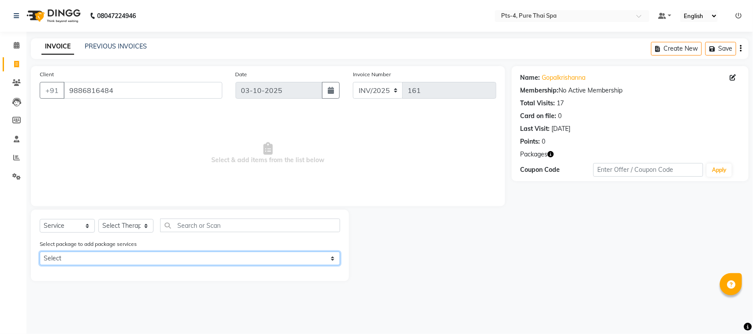
click at [50, 259] on select "Select PTS PACKAGE (10K) 10 SERVICES" at bounding box center [190, 259] width 301 height 14
select select "1: Object"
click at [40, 252] on select "Select PTS PACKAGE (10K) 10 SERVICES" at bounding box center [190, 259] width 301 height 14
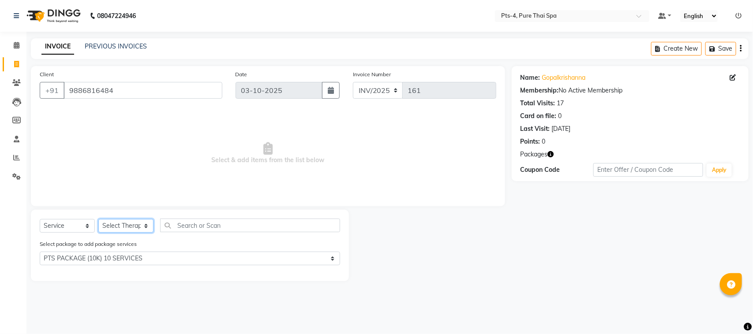
click at [123, 229] on select "Select Therapist [PERSON_NAME] NE [PERSON_NAME] anyone [PERSON_NAME] [PERSON_NA…" at bounding box center [125, 226] width 55 height 14
select select "92310"
click at [98, 219] on select "Select Therapist [PERSON_NAME] NE [PERSON_NAME] anyone [PERSON_NAME] [PERSON_NA…" at bounding box center [125, 226] width 55 height 14
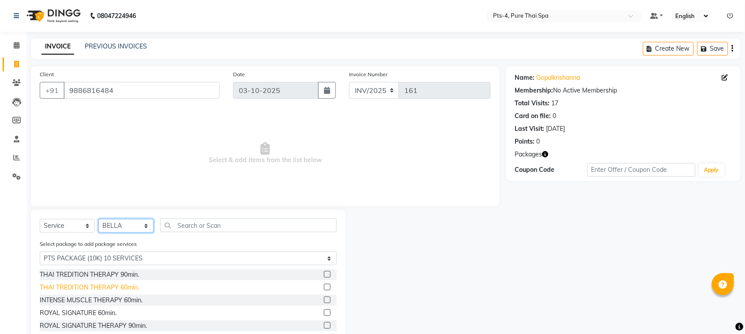
scroll to position [40, 0]
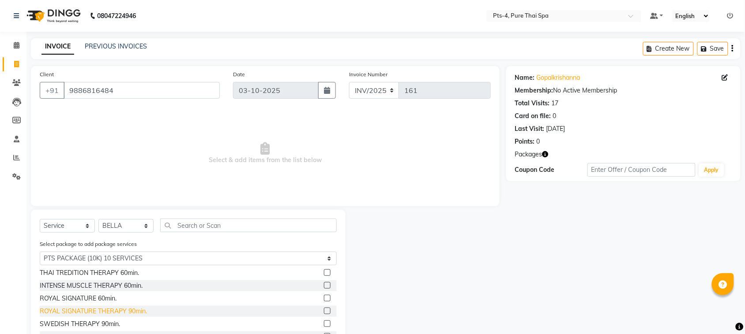
click at [119, 314] on div "ROYAL SIGNATURE THERAPY 90min." at bounding box center [93, 311] width 107 height 9
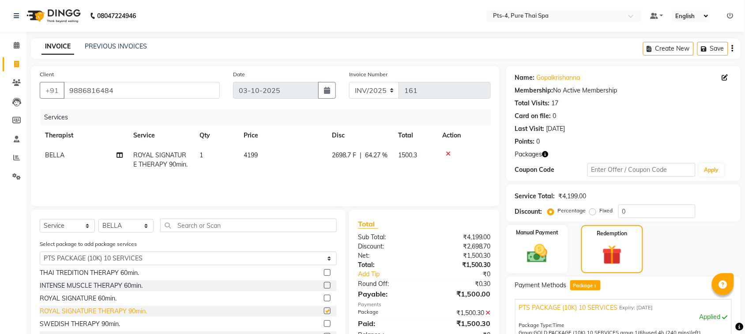
checkbox input "false"
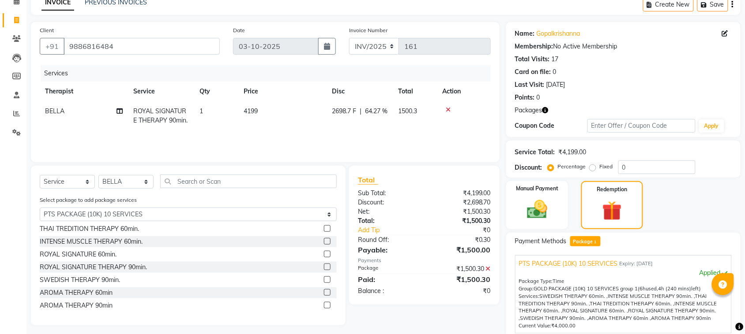
scroll to position [128, 0]
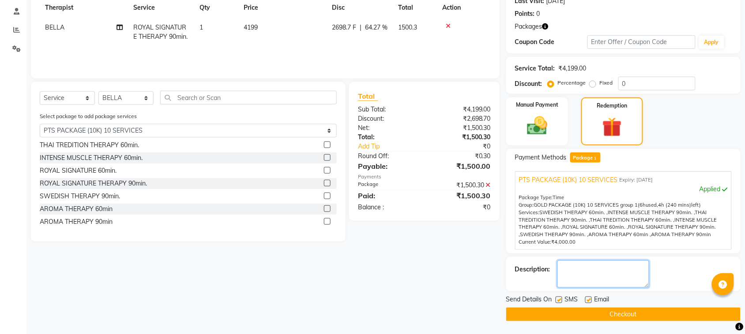
click at [599, 262] on textarea at bounding box center [603, 274] width 92 height 27
type textarea "564"
click at [587, 299] on label at bounding box center [588, 300] width 7 height 7
click at [587, 299] on input "checkbox" at bounding box center [588, 301] width 6 height 6
checkbox input "false"
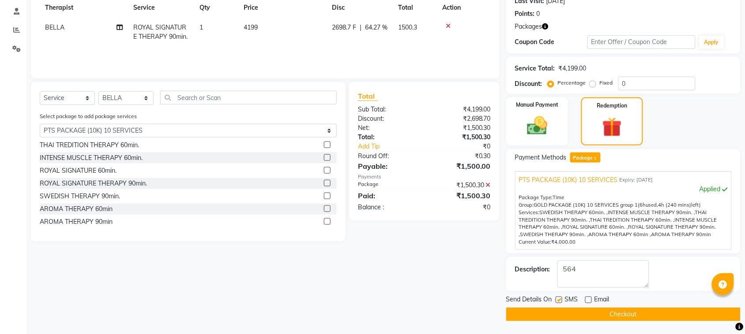
click at [561, 301] on label at bounding box center [559, 300] width 7 height 7
click at [561, 301] on input "checkbox" at bounding box center [559, 301] width 6 height 6
checkbox input "false"
click at [566, 319] on button "Checkout" at bounding box center [623, 315] width 234 height 14
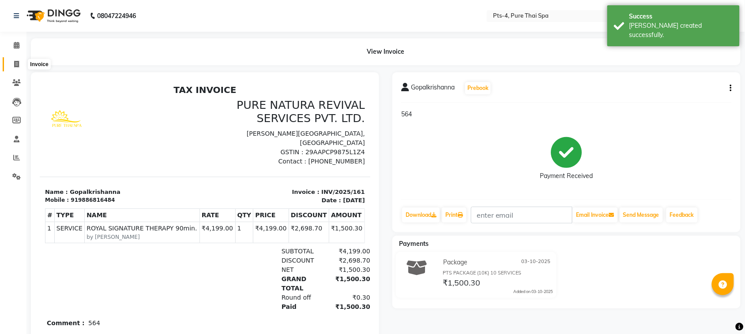
click at [19, 66] on icon at bounding box center [16, 64] width 5 height 7
select select "service"
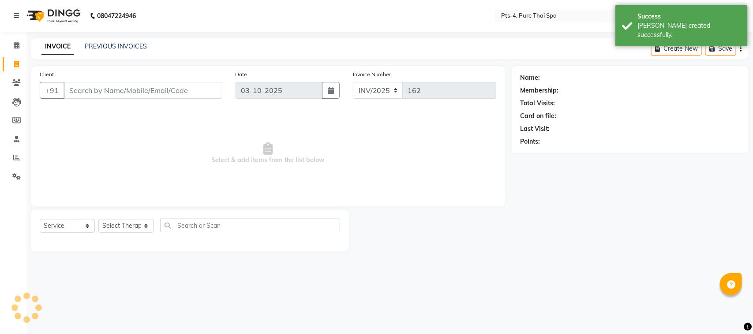
click at [127, 87] on input "Client" at bounding box center [143, 90] width 159 height 17
type input "9483494545"
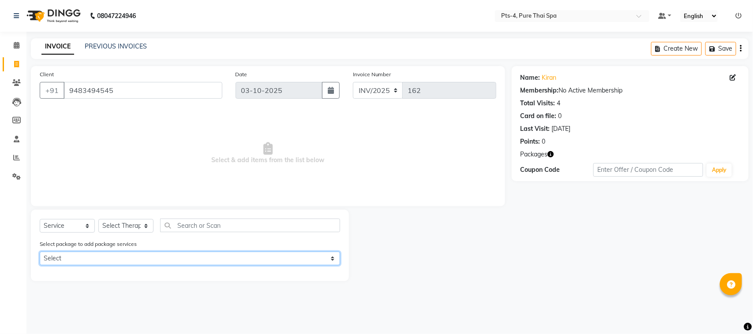
click at [94, 259] on select "Select PTS PACKAGE (5K) 3 SERVICES WITH STEAM" at bounding box center [190, 259] width 301 height 14
select select "1: Object"
click at [40, 252] on select "Select PTS PACKAGE (5K) 3 SERVICES WITH STEAM" at bounding box center [190, 259] width 301 height 14
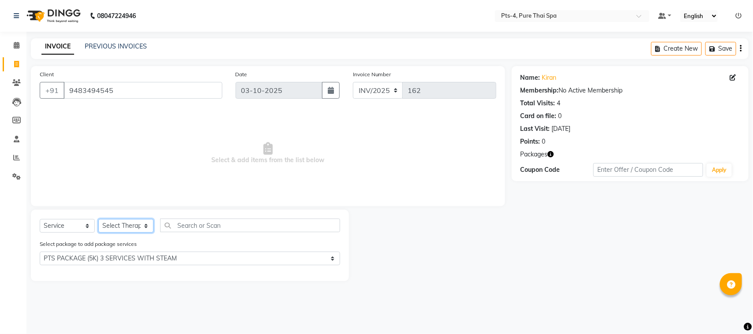
click at [128, 226] on select "Select Therapist [PERSON_NAME] NE [PERSON_NAME] anyone [PERSON_NAME] [PERSON_NA…" at bounding box center [125, 226] width 55 height 14
select select "83035"
click at [98, 219] on select "Select Therapist [PERSON_NAME] NE [PERSON_NAME] anyone [PERSON_NAME] [PERSON_NA…" at bounding box center [125, 226] width 55 height 14
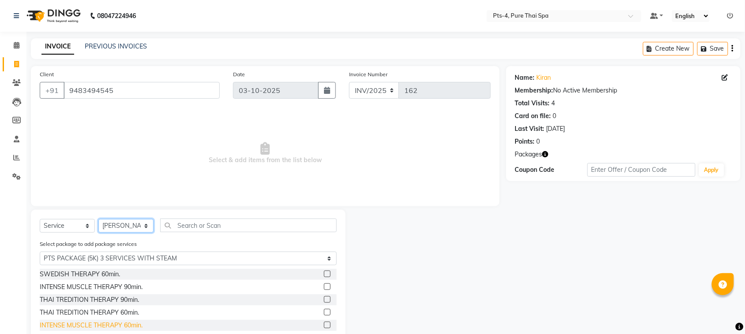
scroll to position [40, 0]
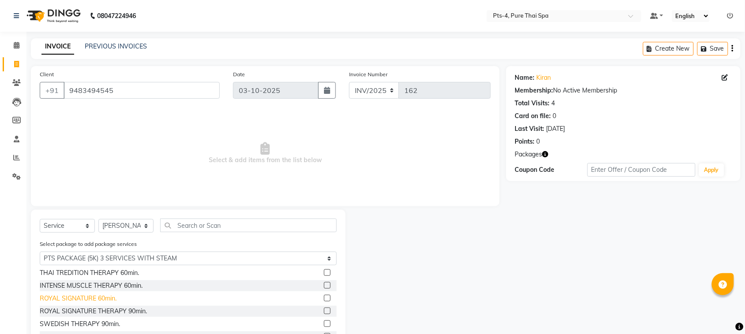
click at [100, 301] on div "ROYAL SIGNATURE 60min." at bounding box center [78, 298] width 77 height 9
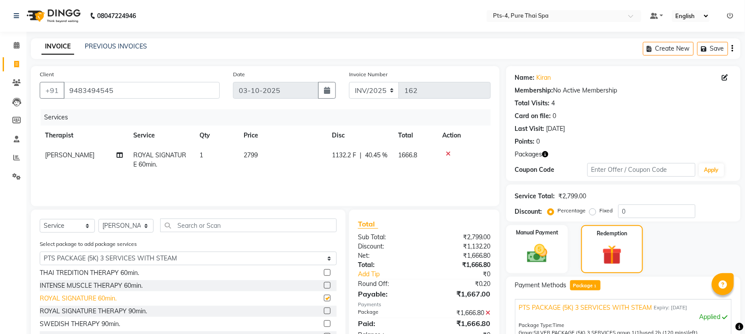
checkbox input "false"
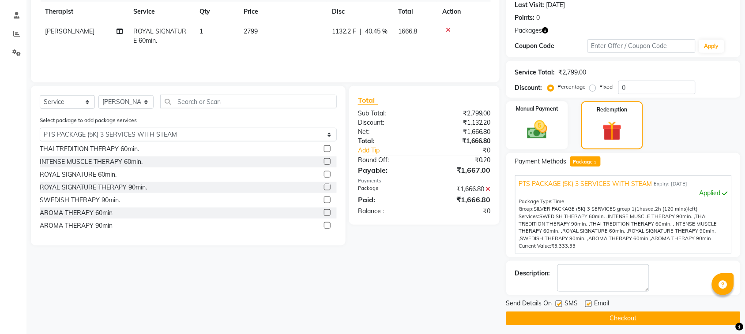
scroll to position [128, 0]
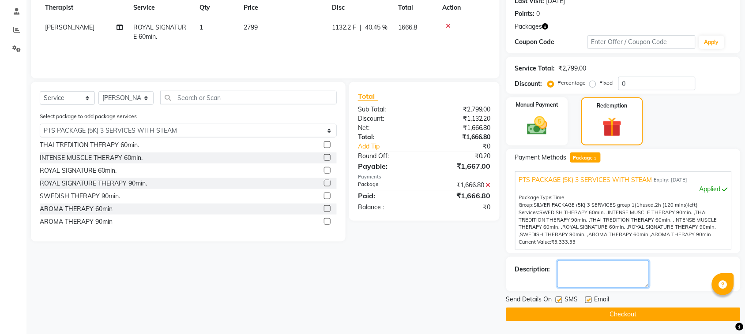
click at [603, 275] on textarea at bounding box center [603, 274] width 92 height 27
type textarea "643"
click at [590, 298] on label at bounding box center [588, 300] width 7 height 7
click at [590, 298] on input "checkbox" at bounding box center [588, 301] width 6 height 6
checkbox input "false"
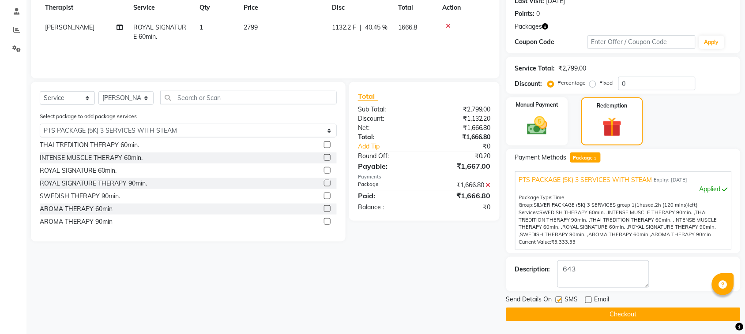
click at [561, 299] on label at bounding box center [559, 300] width 7 height 7
click at [561, 299] on input "checkbox" at bounding box center [559, 301] width 6 height 6
checkbox input "false"
click at [566, 318] on button "Checkout" at bounding box center [623, 315] width 234 height 14
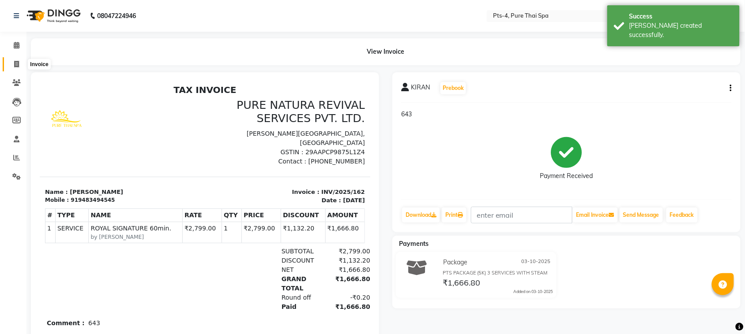
click at [18, 65] on icon at bounding box center [16, 64] width 5 height 7
select select "service"
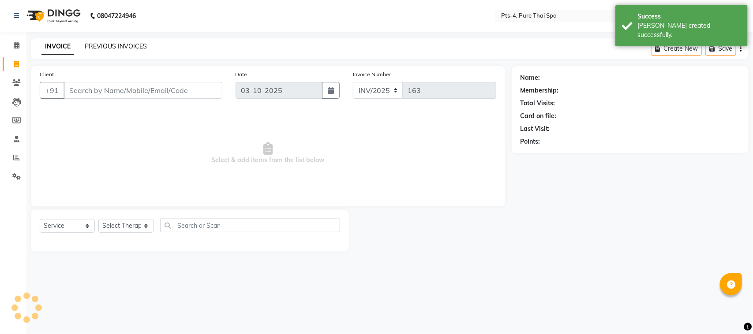
click at [104, 49] on link "PREVIOUS INVOICES" at bounding box center [116, 46] width 62 height 8
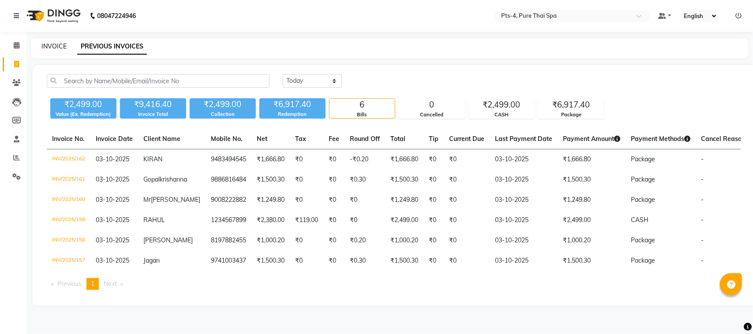
click at [59, 47] on link "INVOICE" at bounding box center [53, 46] width 25 height 8
select select "service"
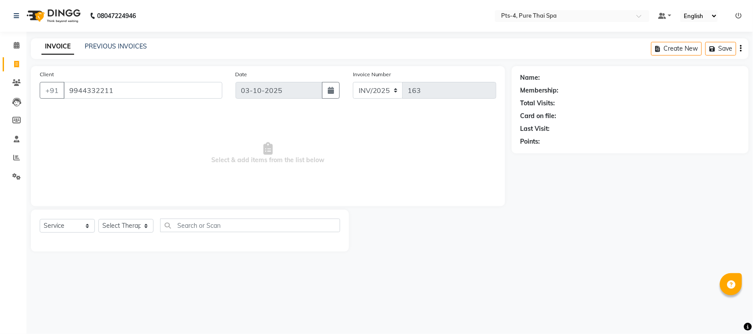
type input "9944332211"
click at [134, 225] on select "Select Therapist [PERSON_NAME] NE [PERSON_NAME] anyone [PERSON_NAME] [PERSON_NA…" at bounding box center [125, 226] width 55 height 14
select select "83713"
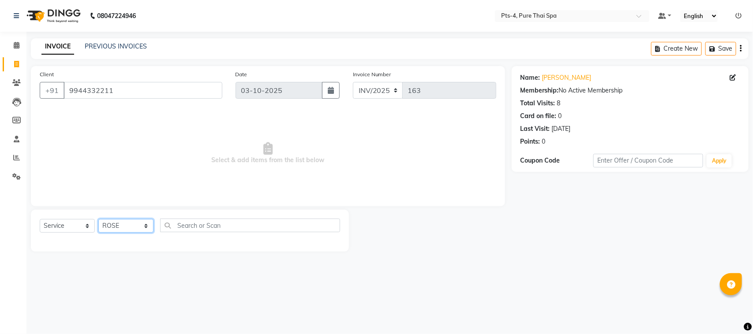
click at [98, 219] on select "Select Therapist [PERSON_NAME] NE [PERSON_NAME] anyone [PERSON_NAME] [PERSON_NA…" at bounding box center [125, 226] width 55 height 14
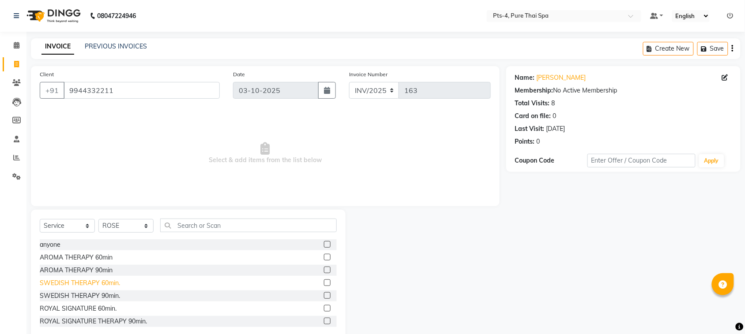
click at [111, 282] on div "SWEDISH THERAPY 60min." at bounding box center [80, 283] width 80 height 9
checkbox input "false"
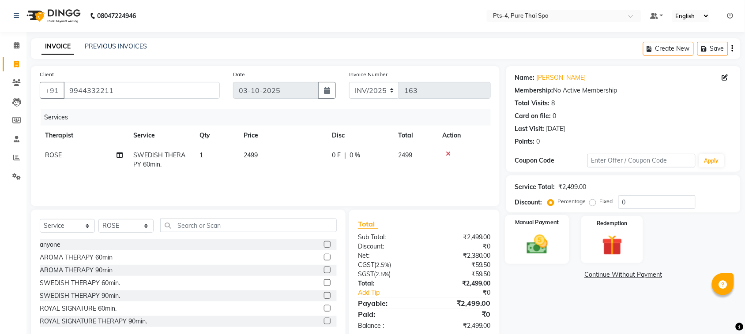
click at [560, 245] on div "Manual Payment" at bounding box center [537, 239] width 64 height 49
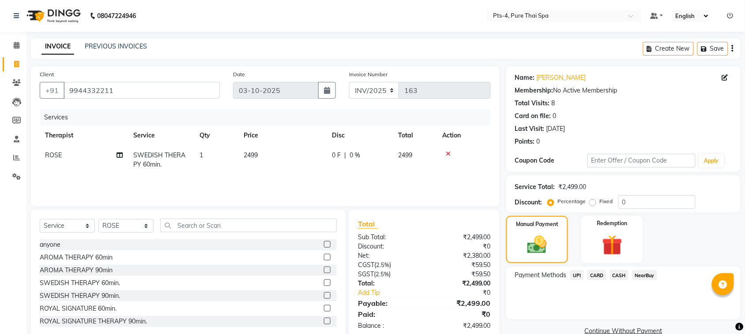
click at [599, 276] on span "CARD" at bounding box center [596, 276] width 19 height 10
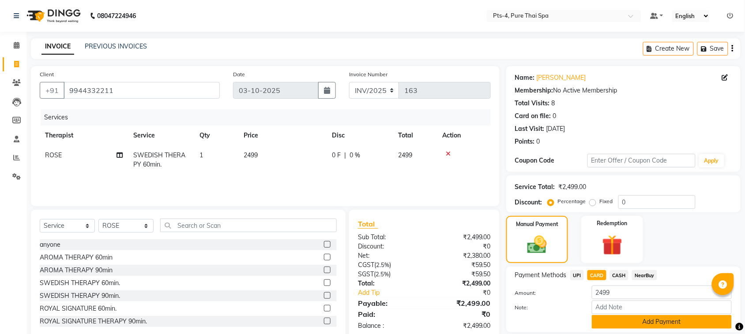
click at [622, 321] on button "Add Payment" at bounding box center [662, 323] width 140 height 14
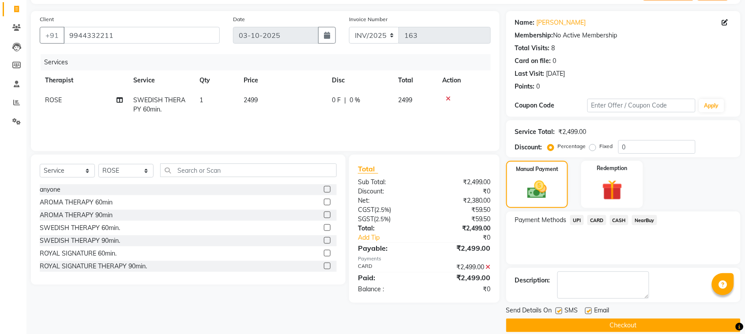
scroll to position [67, 0]
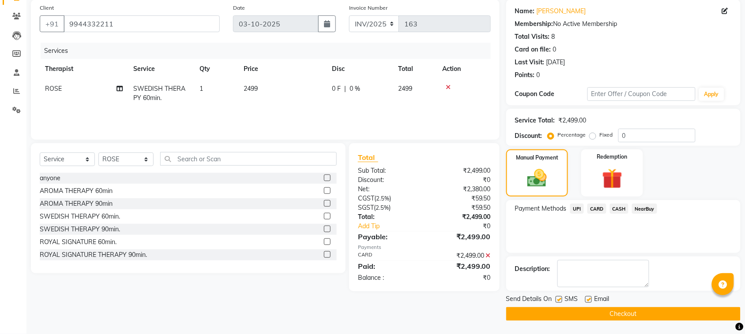
drag, startPoint x: 561, startPoint y: 298, endPoint x: 575, endPoint y: 298, distance: 13.7
click at [561, 298] on label at bounding box center [559, 300] width 7 height 7
click at [561, 298] on input "checkbox" at bounding box center [559, 300] width 6 height 6
checkbox input "false"
click at [587, 299] on label at bounding box center [588, 300] width 7 height 7
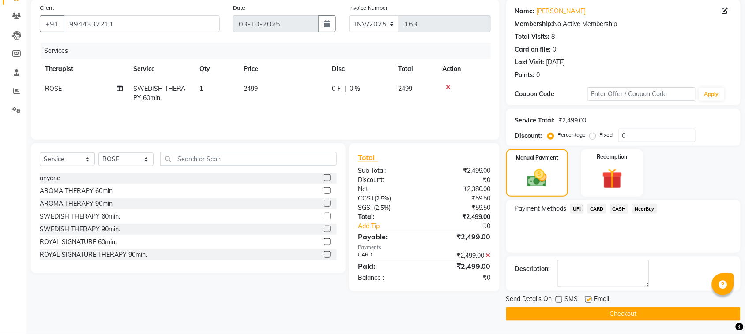
click at [587, 299] on input "checkbox" at bounding box center [588, 300] width 6 height 6
checkbox input "false"
click at [572, 320] on button "Checkout" at bounding box center [623, 315] width 234 height 14
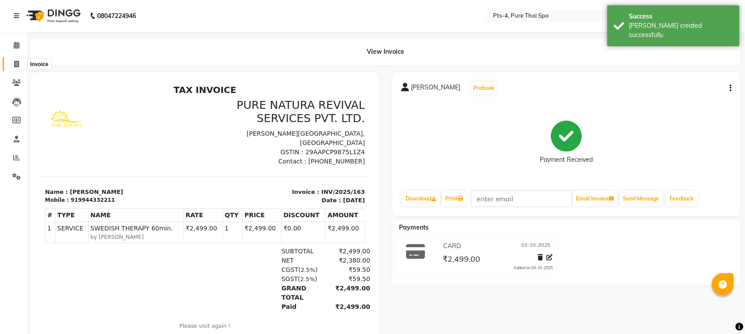
click at [16, 61] on icon at bounding box center [16, 64] width 5 height 7
select select "service"
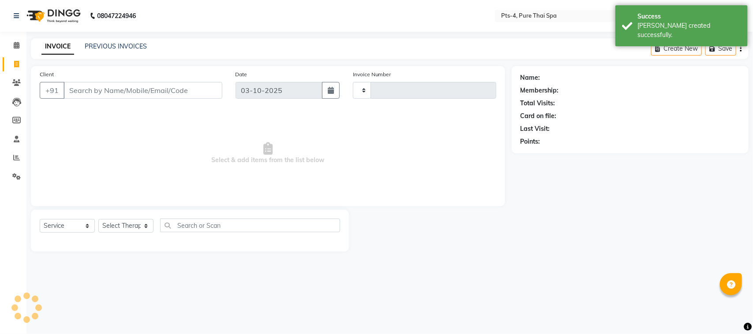
type input "164"
select select "9046"
click at [105, 42] on div "PREVIOUS INVOICES" at bounding box center [116, 46] width 62 height 9
click at [105, 43] on link "PREVIOUS INVOICES" at bounding box center [116, 46] width 62 height 8
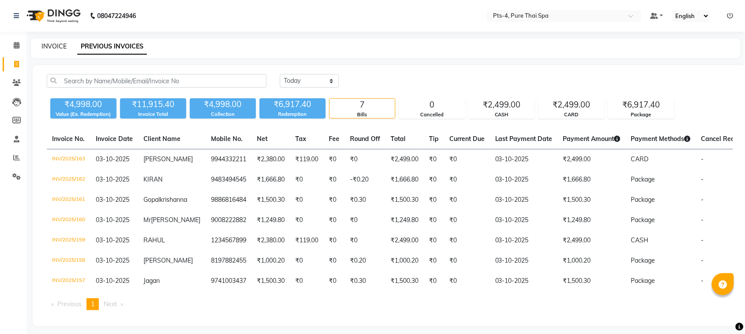
click at [52, 47] on link "INVOICE" at bounding box center [53, 46] width 25 height 8
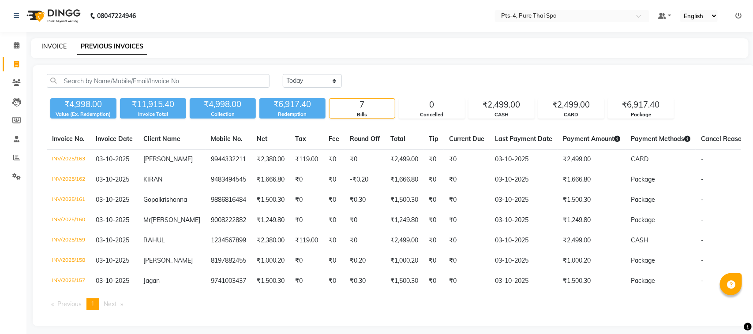
select select "service"
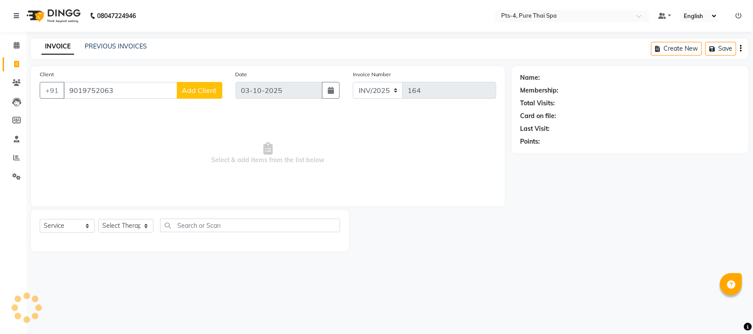
type input "9019752063"
click at [204, 91] on span "Add Client" at bounding box center [199, 90] width 35 height 9
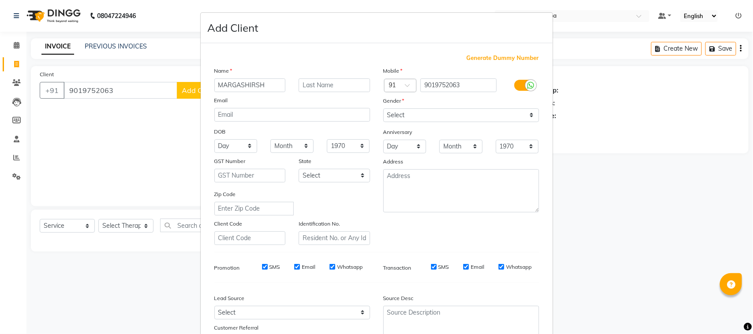
type input "MARGASHIRSH"
click at [445, 113] on select "Select [DEMOGRAPHIC_DATA] [DEMOGRAPHIC_DATA] Other Prefer Not To Say" at bounding box center [461, 116] width 156 height 14
select select "[DEMOGRAPHIC_DATA]"
click at [383, 109] on select "Select [DEMOGRAPHIC_DATA] [DEMOGRAPHIC_DATA] Other Prefer Not To Say" at bounding box center [461, 116] width 156 height 14
click at [262, 267] on input "SMS" at bounding box center [265, 267] width 6 height 6
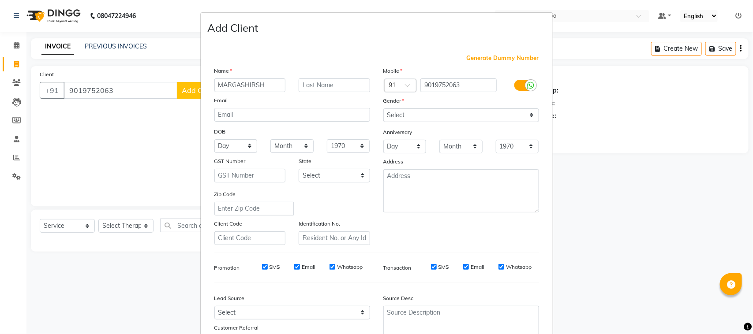
checkbox input "false"
click at [294, 267] on input "Email" at bounding box center [297, 267] width 6 height 6
checkbox input "false"
click at [330, 268] on input "Whatsapp" at bounding box center [333, 267] width 6 height 6
checkbox input "false"
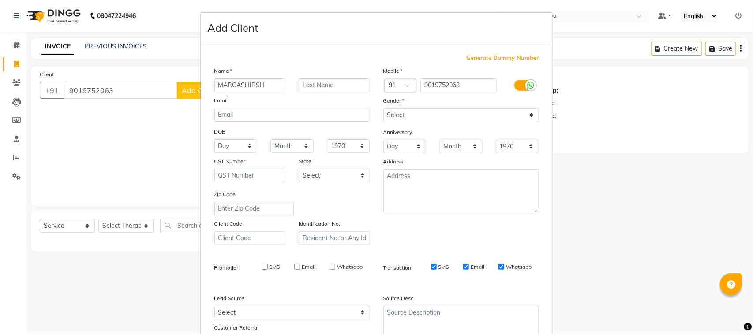
click at [431, 266] on input "SMS" at bounding box center [434, 267] width 6 height 6
checkbox input "false"
click at [463, 265] on input "Email" at bounding box center [466, 267] width 6 height 6
checkbox input "false"
click at [499, 266] on input "Whatsapp" at bounding box center [502, 267] width 6 height 6
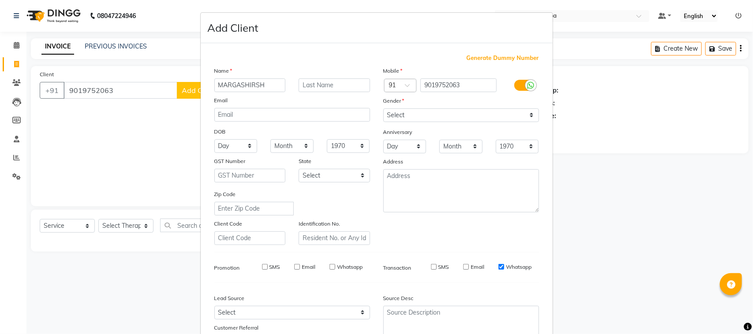
checkbox input "false"
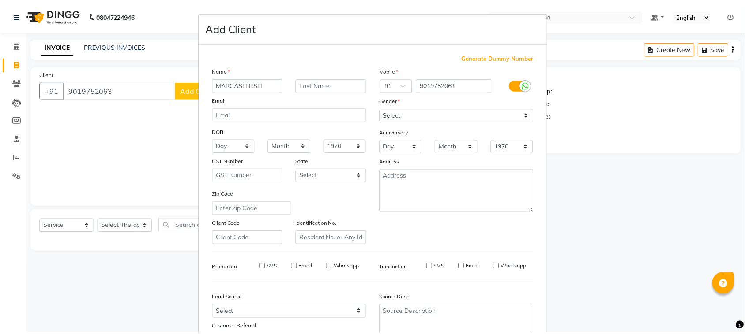
scroll to position [69, 0]
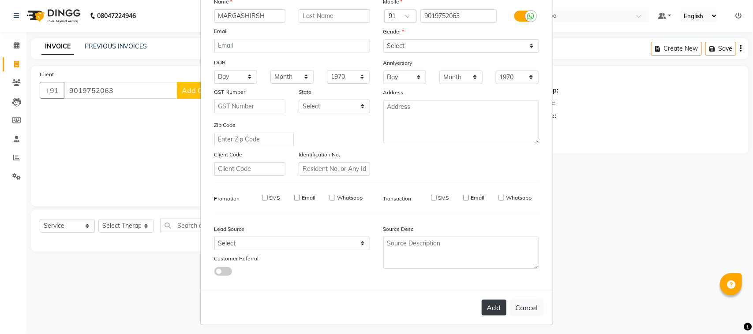
click at [490, 308] on button "Add" at bounding box center [494, 308] width 25 height 16
select select
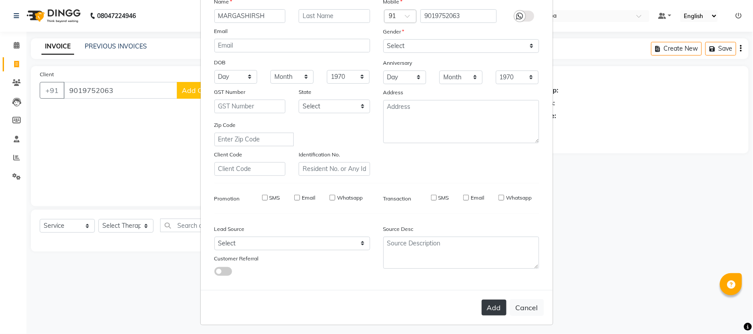
select select
checkbox input "false"
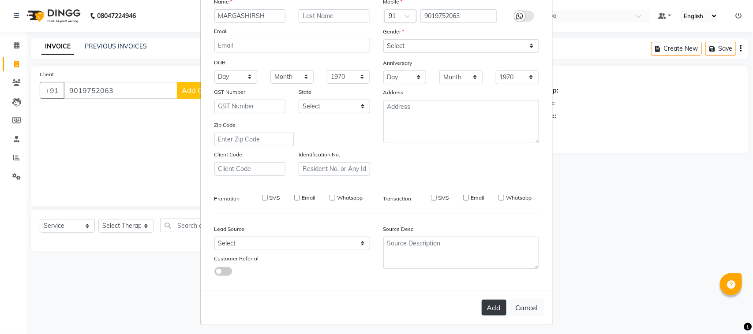
checkbox input "false"
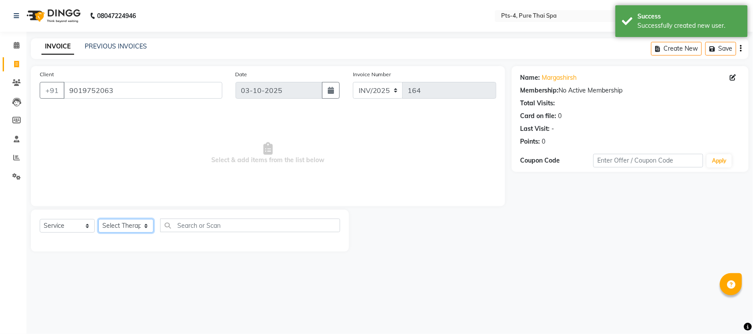
click at [133, 228] on select "Select Therapist [PERSON_NAME] NE [PERSON_NAME] anyone [PERSON_NAME] [PERSON_NA…" at bounding box center [125, 226] width 55 height 14
select select "84268"
click at [98, 219] on select "Select Therapist [PERSON_NAME] NE [PERSON_NAME] anyone [PERSON_NAME] [PERSON_NA…" at bounding box center [125, 226] width 55 height 14
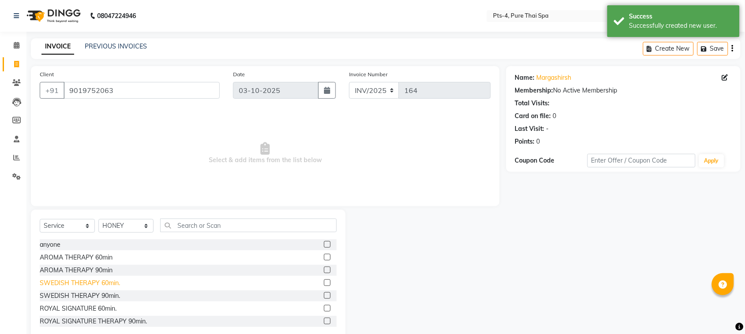
click at [97, 287] on div "SWEDISH THERAPY 60min." at bounding box center [80, 283] width 80 height 9
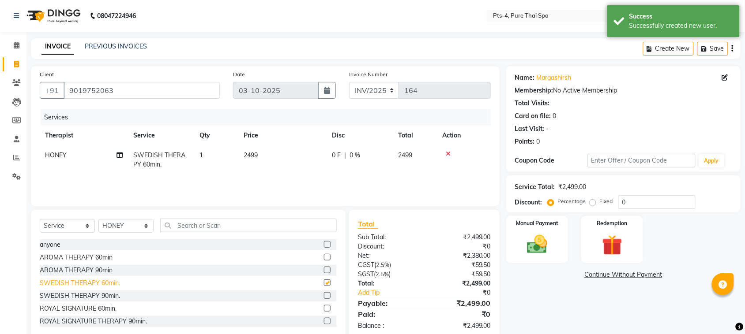
checkbox input "false"
click at [537, 252] on img at bounding box center [537, 245] width 34 height 24
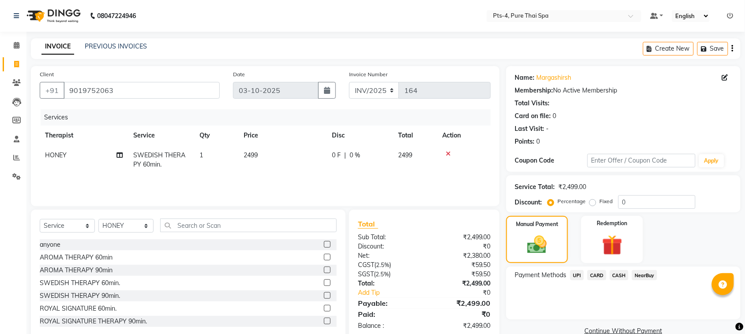
click at [619, 276] on span "CASH" at bounding box center [619, 276] width 19 height 10
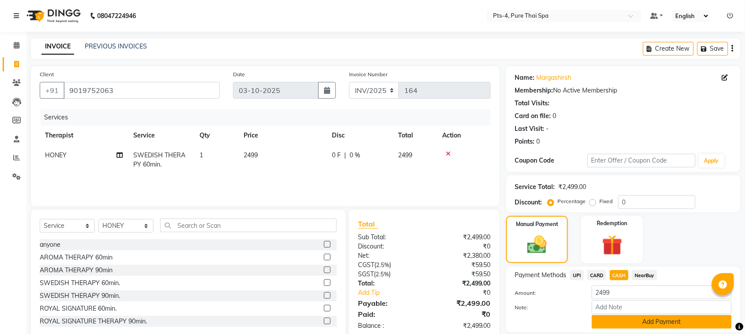
click at [605, 325] on button "Add Payment" at bounding box center [662, 323] width 140 height 14
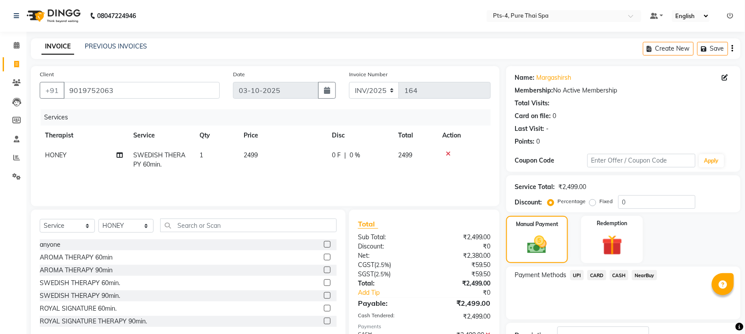
scroll to position [67, 0]
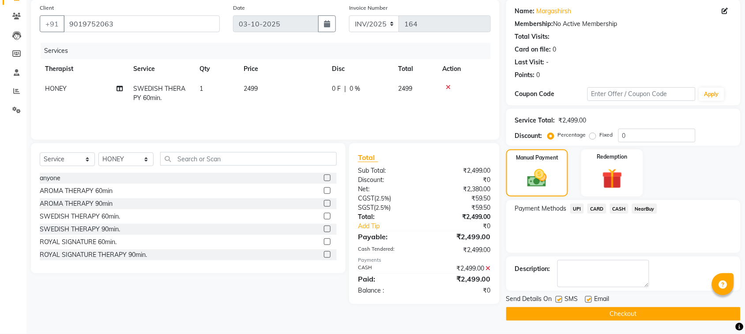
drag, startPoint x: 559, startPoint y: 301, endPoint x: 567, endPoint y: 301, distance: 8.4
click at [559, 301] on label at bounding box center [559, 300] width 7 height 7
click at [559, 301] on input "checkbox" at bounding box center [559, 300] width 6 height 6
checkbox input "false"
click at [588, 300] on label at bounding box center [588, 300] width 7 height 7
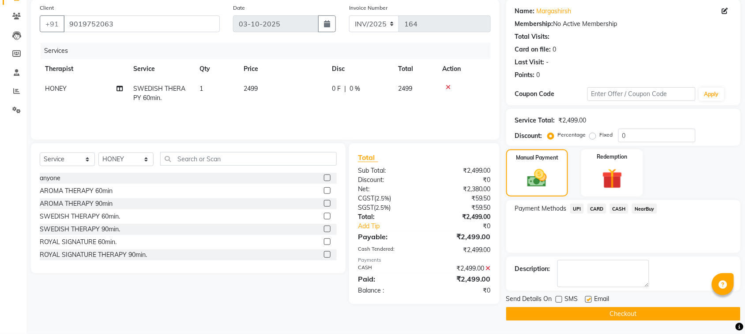
click at [588, 300] on input "checkbox" at bounding box center [588, 300] width 6 height 6
checkbox input "false"
click at [579, 316] on button "Checkout" at bounding box center [623, 315] width 234 height 14
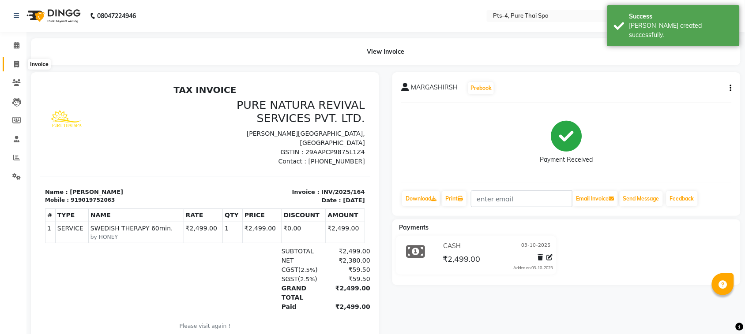
click at [15, 66] on icon at bounding box center [16, 64] width 5 height 7
select select "service"
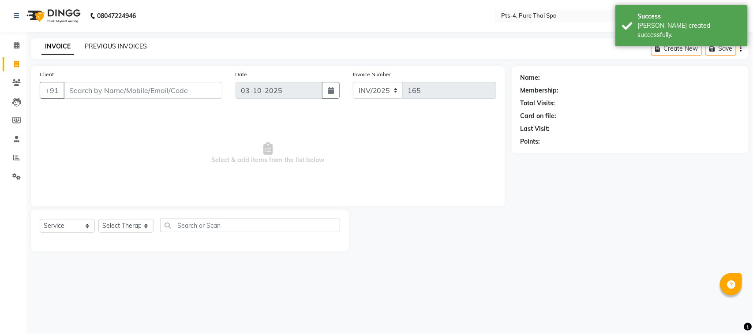
click at [99, 47] on link "PREVIOUS INVOICES" at bounding box center [116, 46] width 62 height 8
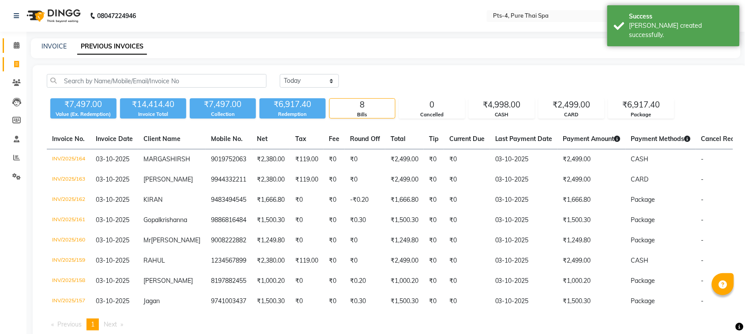
click at [7, 45] on link "Calendar" at bounding box center [13, 45] width 21 height 15
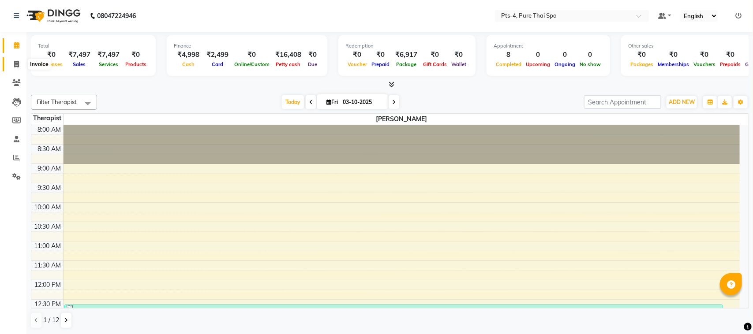
click at [15, 64] on icon at bounding box center [16, 64] width 5 height 7
select select "service"
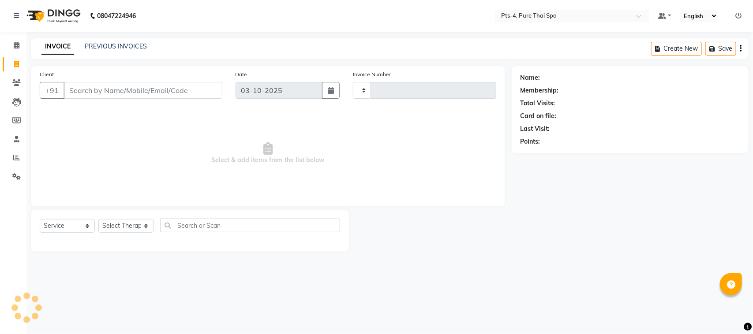
type input "165"
select select "9046"
click at [118, 46] on link "PREVIOUS INVOICES" at bounding box center [116, 46] width 62 height 8
